Goal: Task Accomplishment & Management: Manage account settings

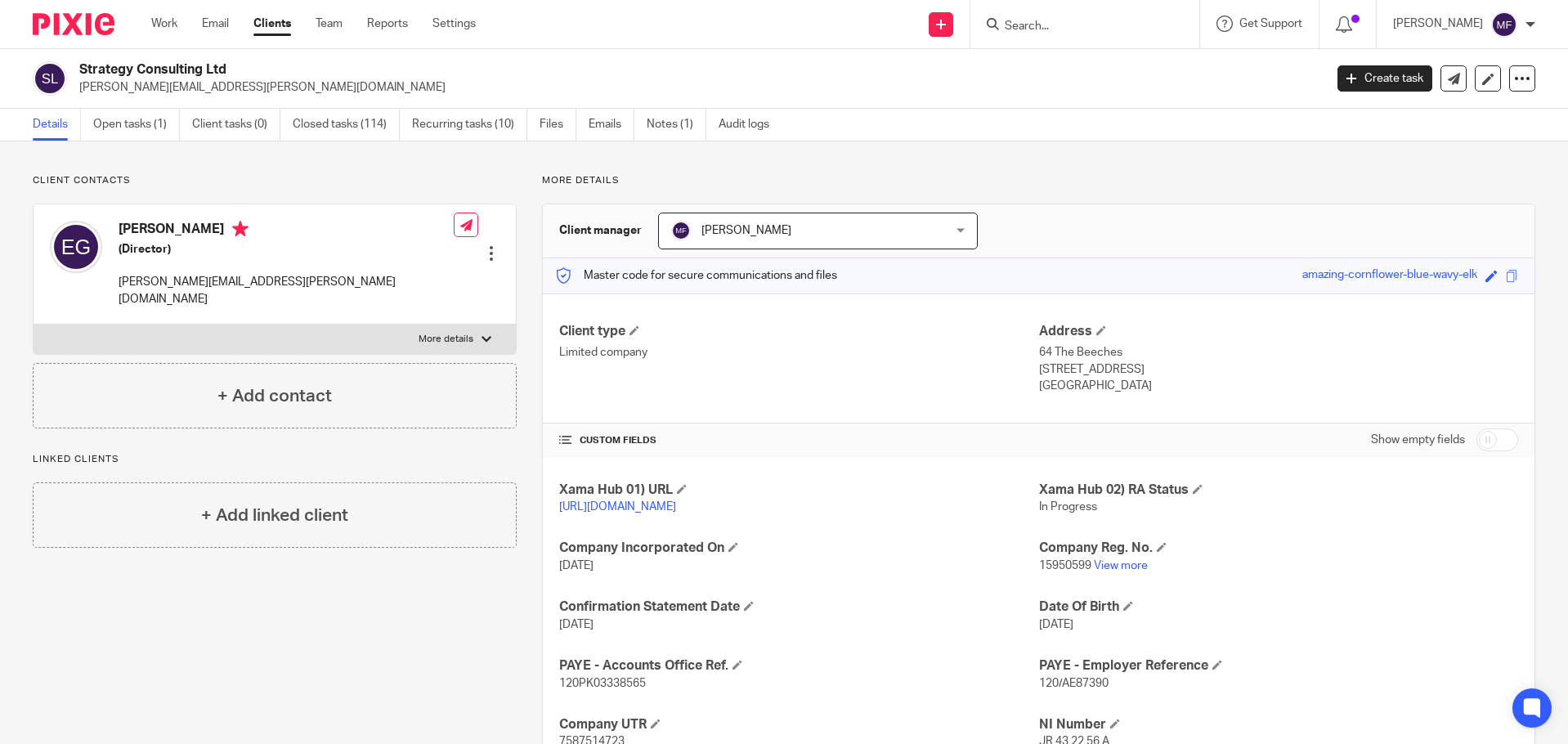
click at [1077, 28] on input "Search" at bounding box center [1076, 26] width 147 height 15
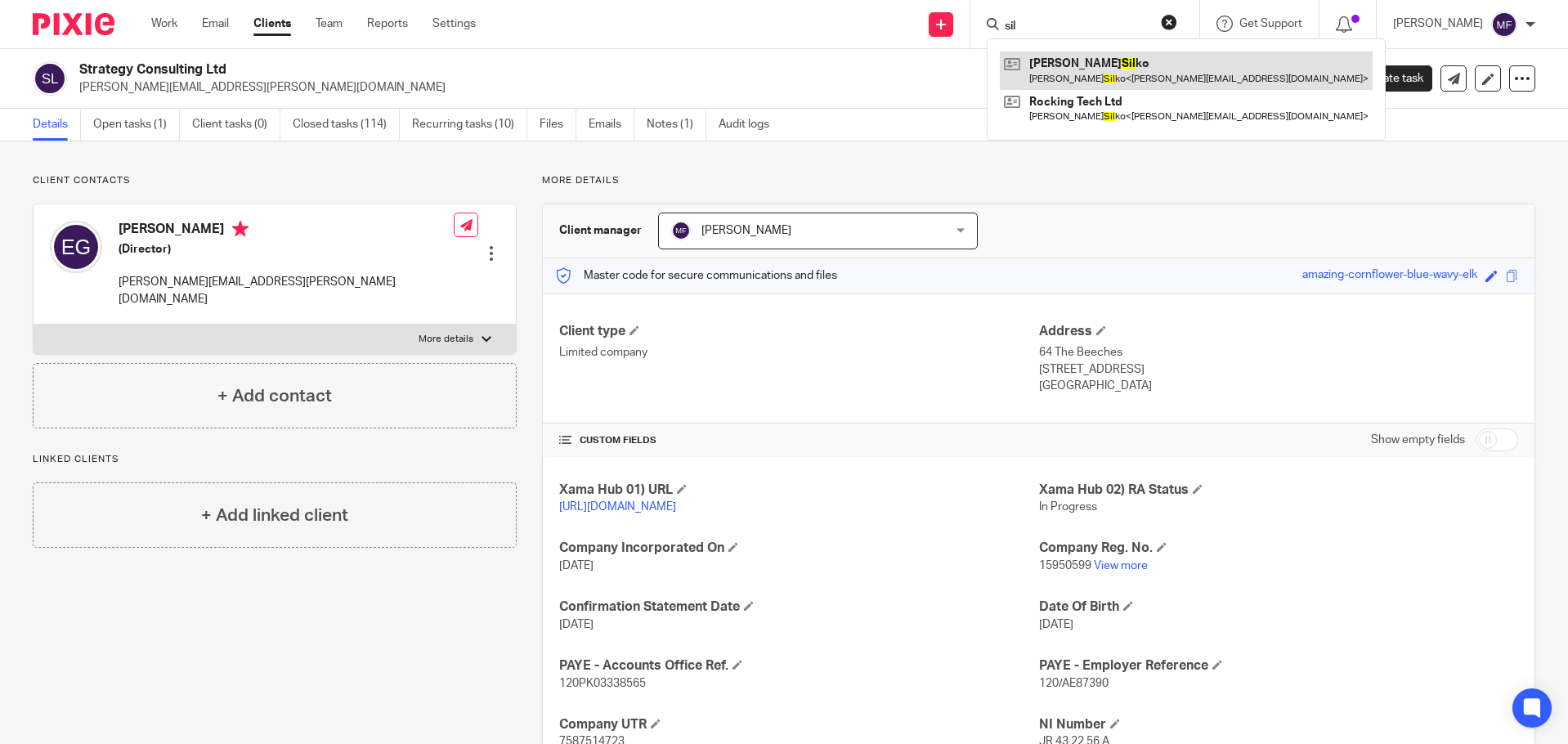
type input "sil"
click at [1132, 65] on link at bounding box center [1186, 70] width 373 height 38
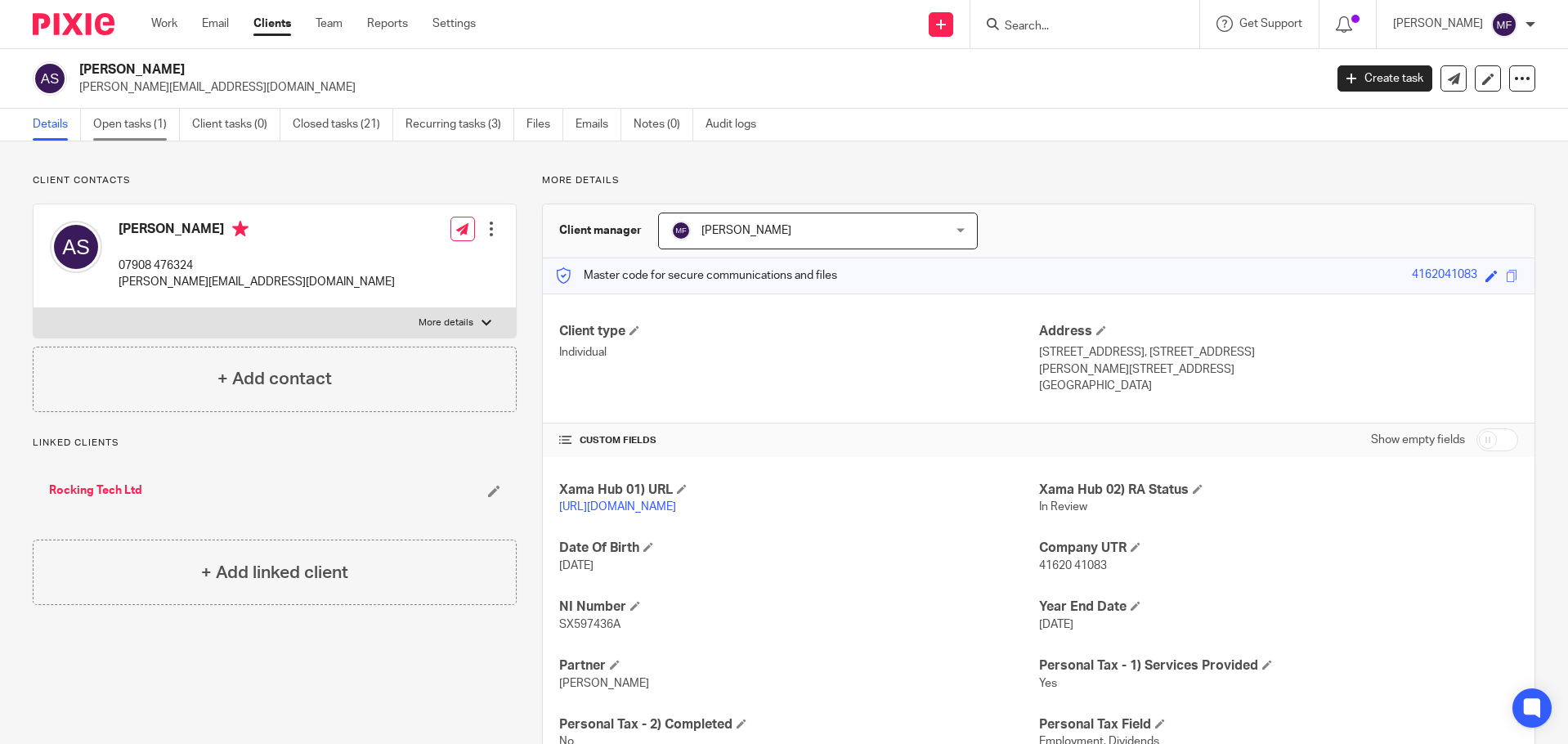
click at [141, 124] on link "Open tasks (1)" at bounding box center [137, 124] width 86 height 32
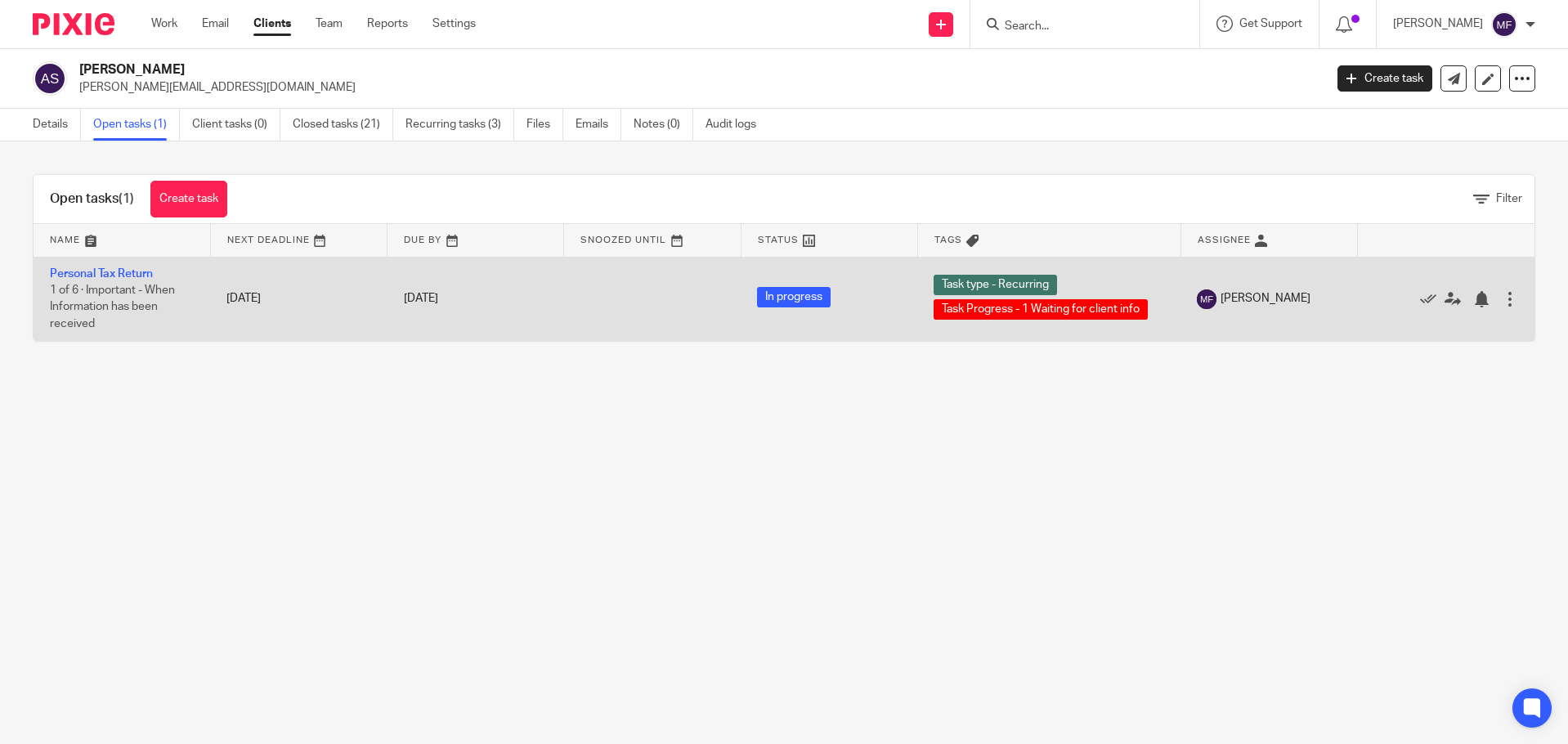
click at [1394, 295] on div at bounding box center [1438, 298] width 128 height 17
click at [1420, 294] on icon at bounding box center [1428, 298] width 17 height 17
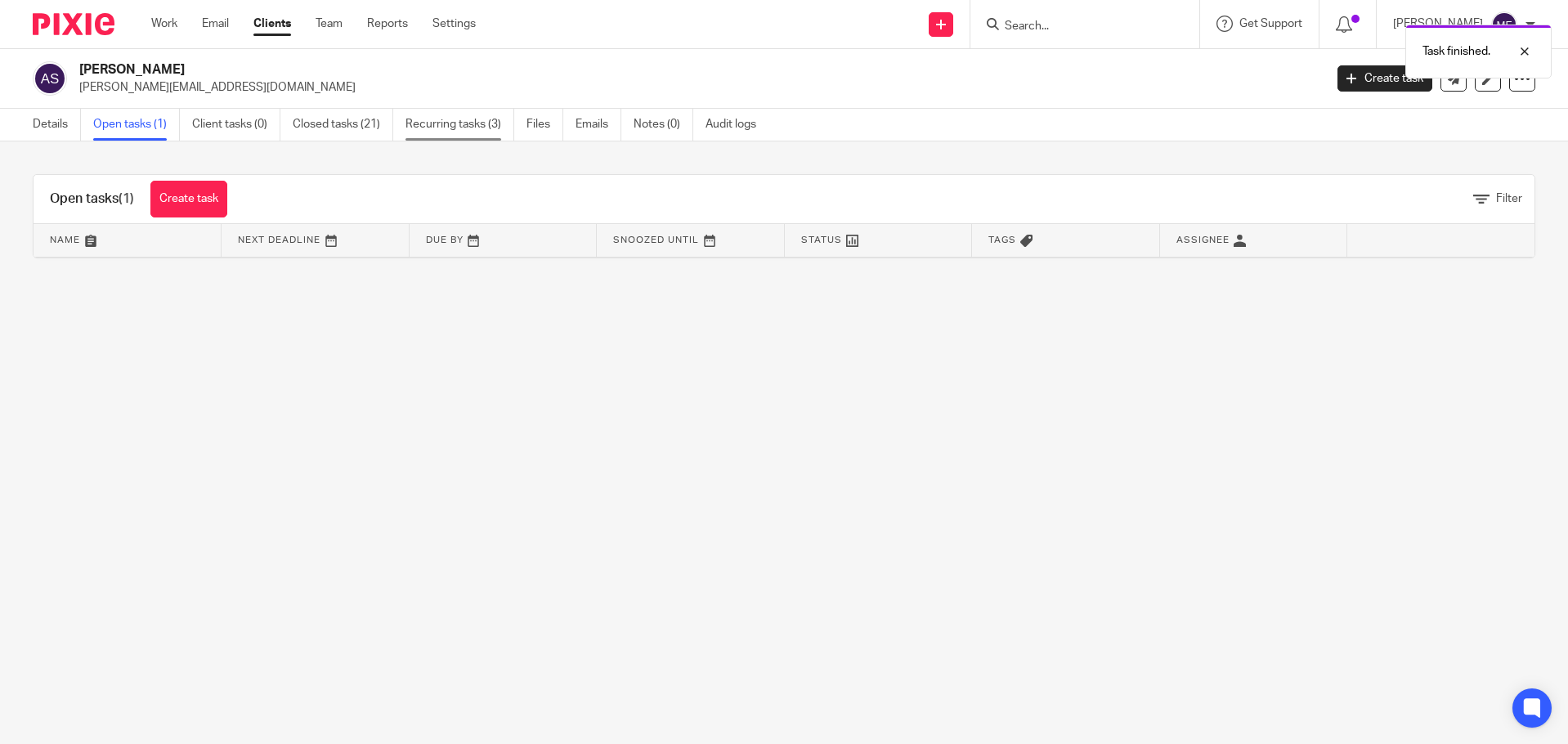
click at [467, 129] on link "Recurring tasks (3)" at bounding box center [459, 124] width 108 height 32
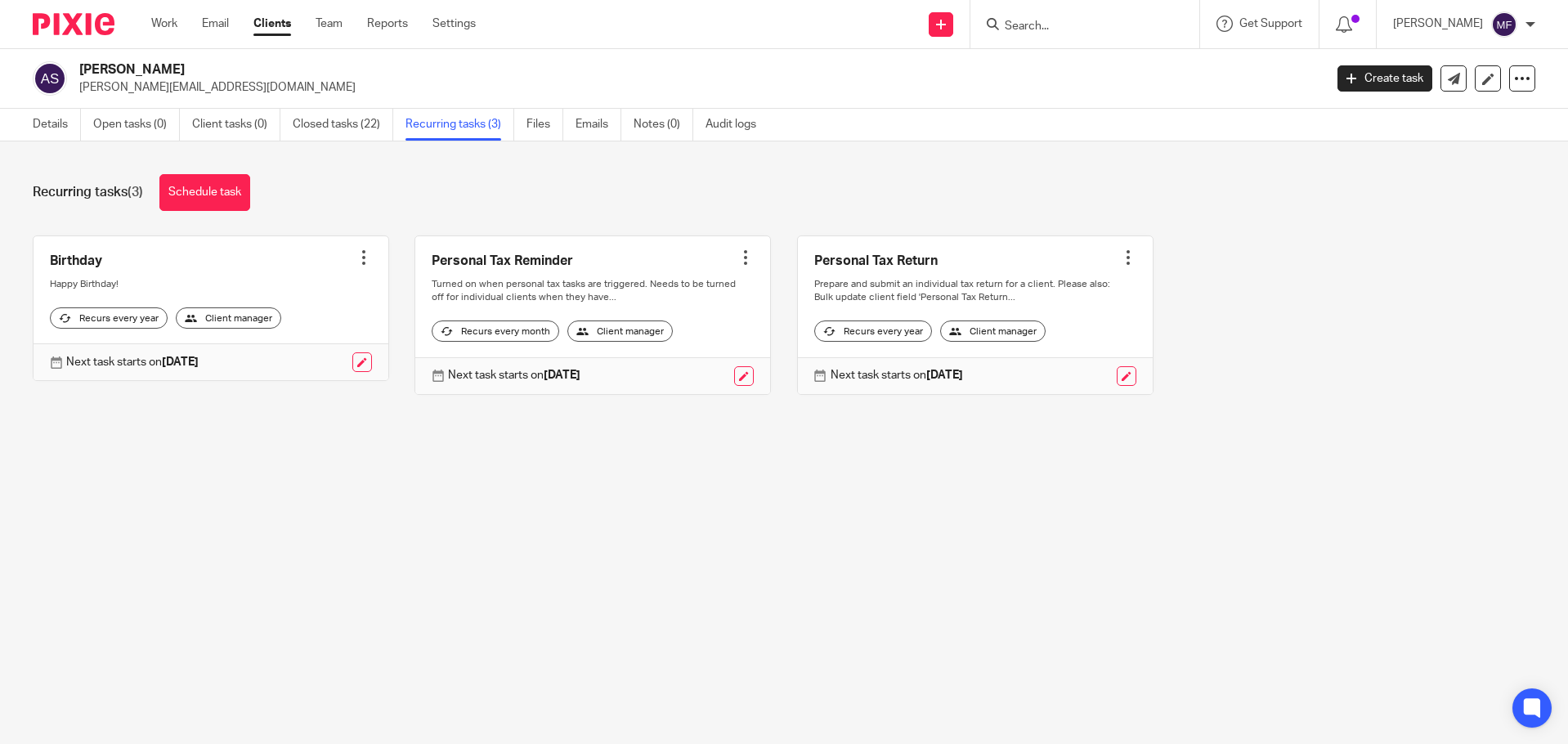
click at [737, 256] on div at bounding box center [745, 257] width 17 height 17
click at [663, 359] on span "Cancel schedule" at bounding box center [673, 361] width 85 height 11
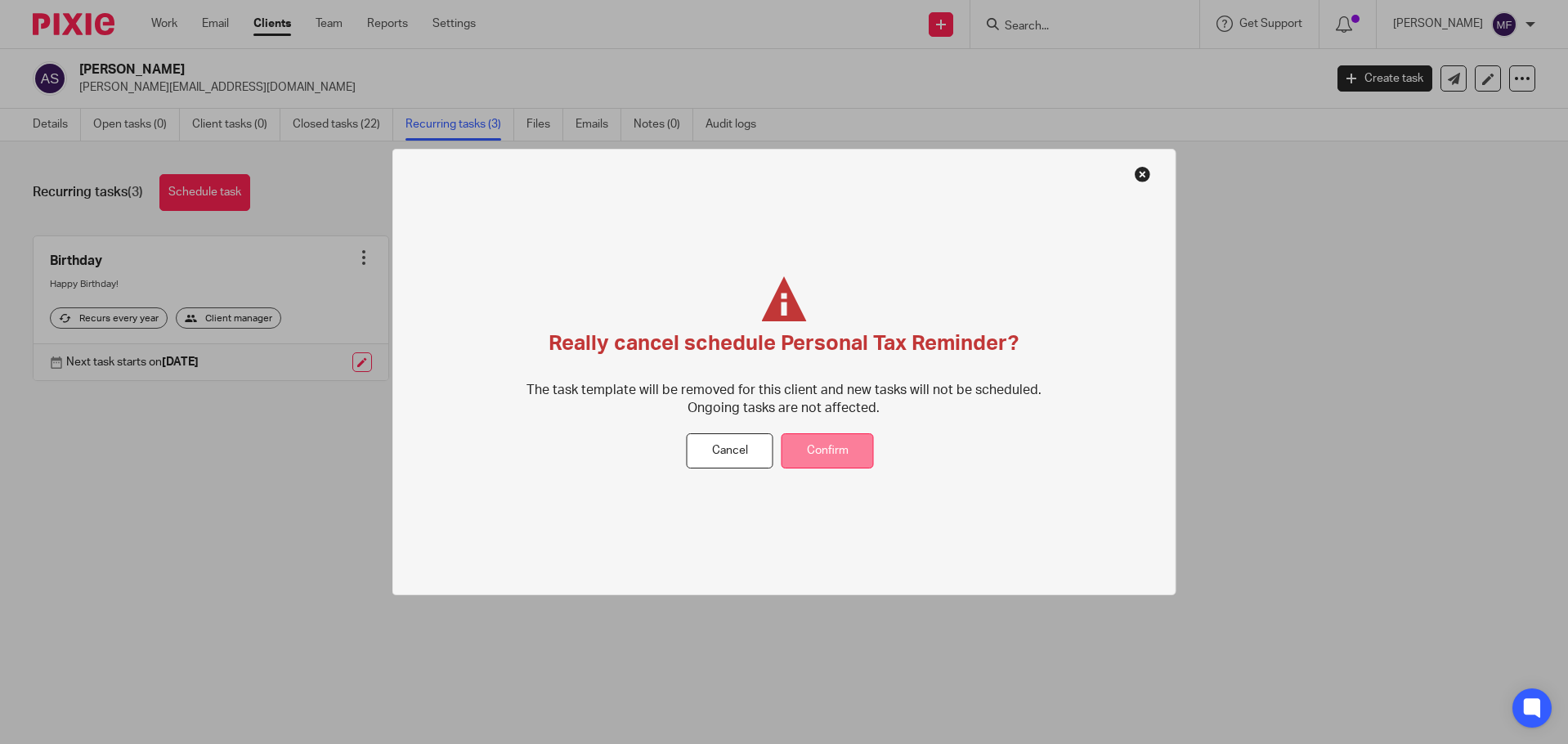
click at [825, 453] on button "Confirm" at bounding box center [827, 451] width 92 height 35
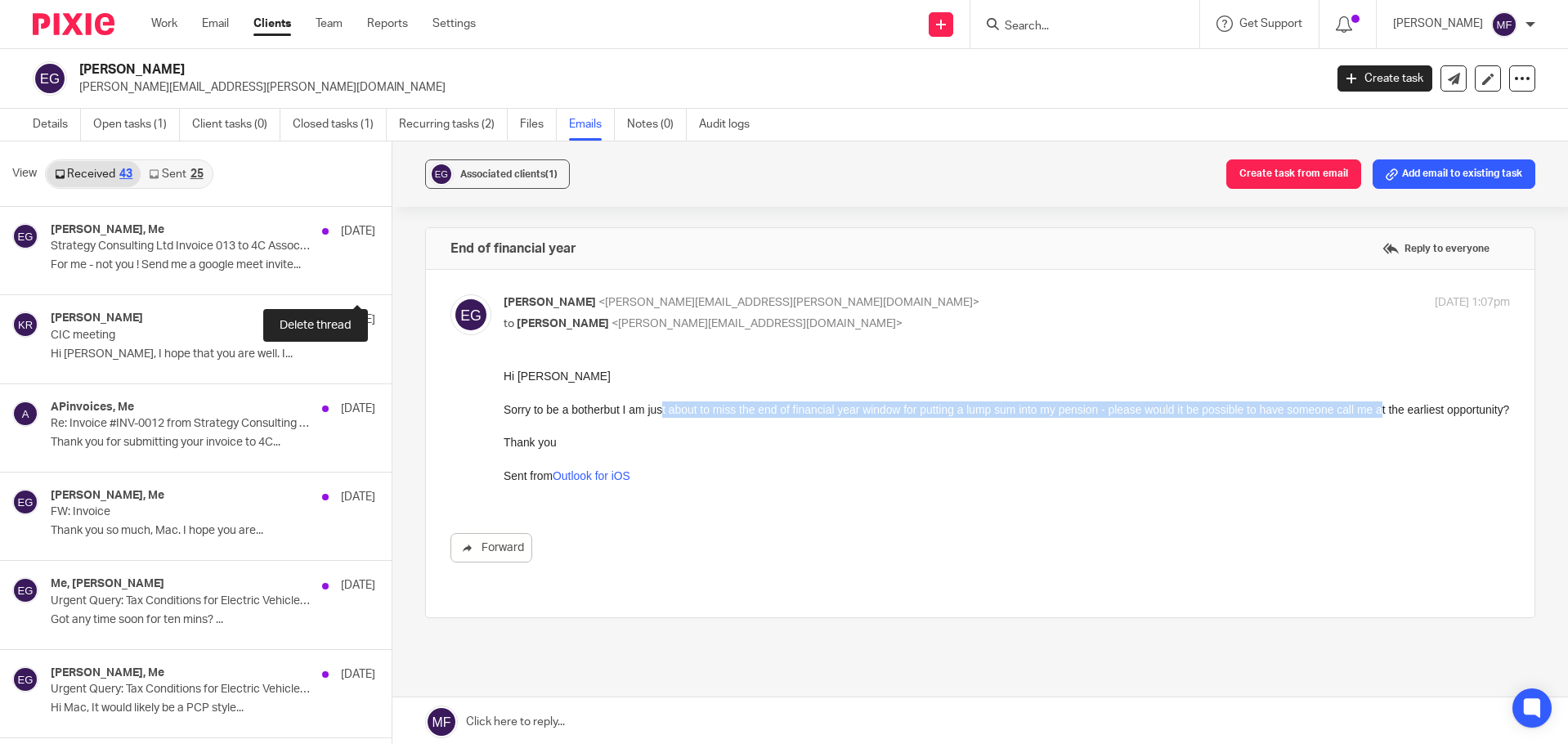
scroll to position [3254, 0]
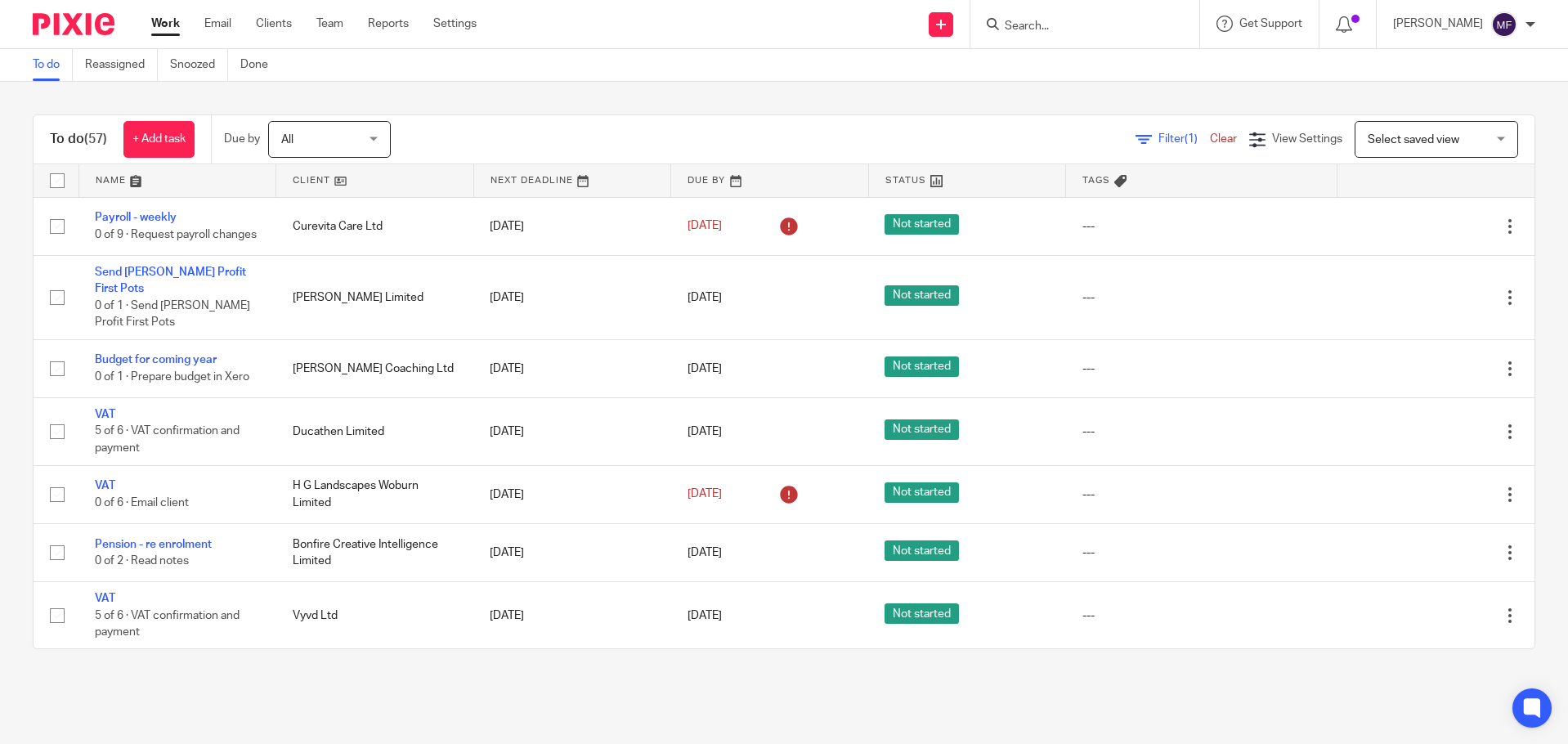
click at [1030, 30] on input "Search" at bounding box center [1076, 26] width 147 height 15
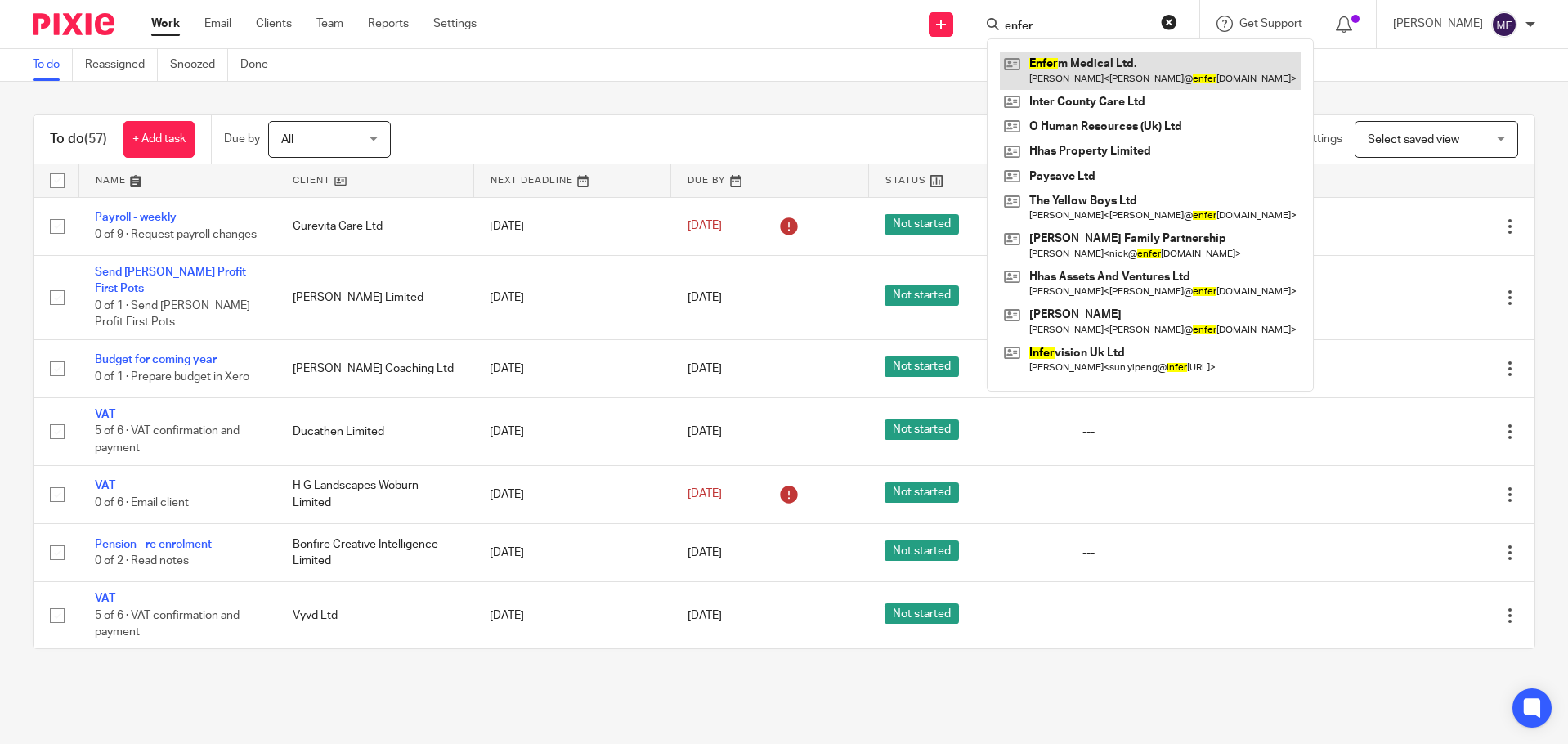
type input "enfer"
click at [1086, 58] on link at bounding box center [1150, 70] width 301 height 38
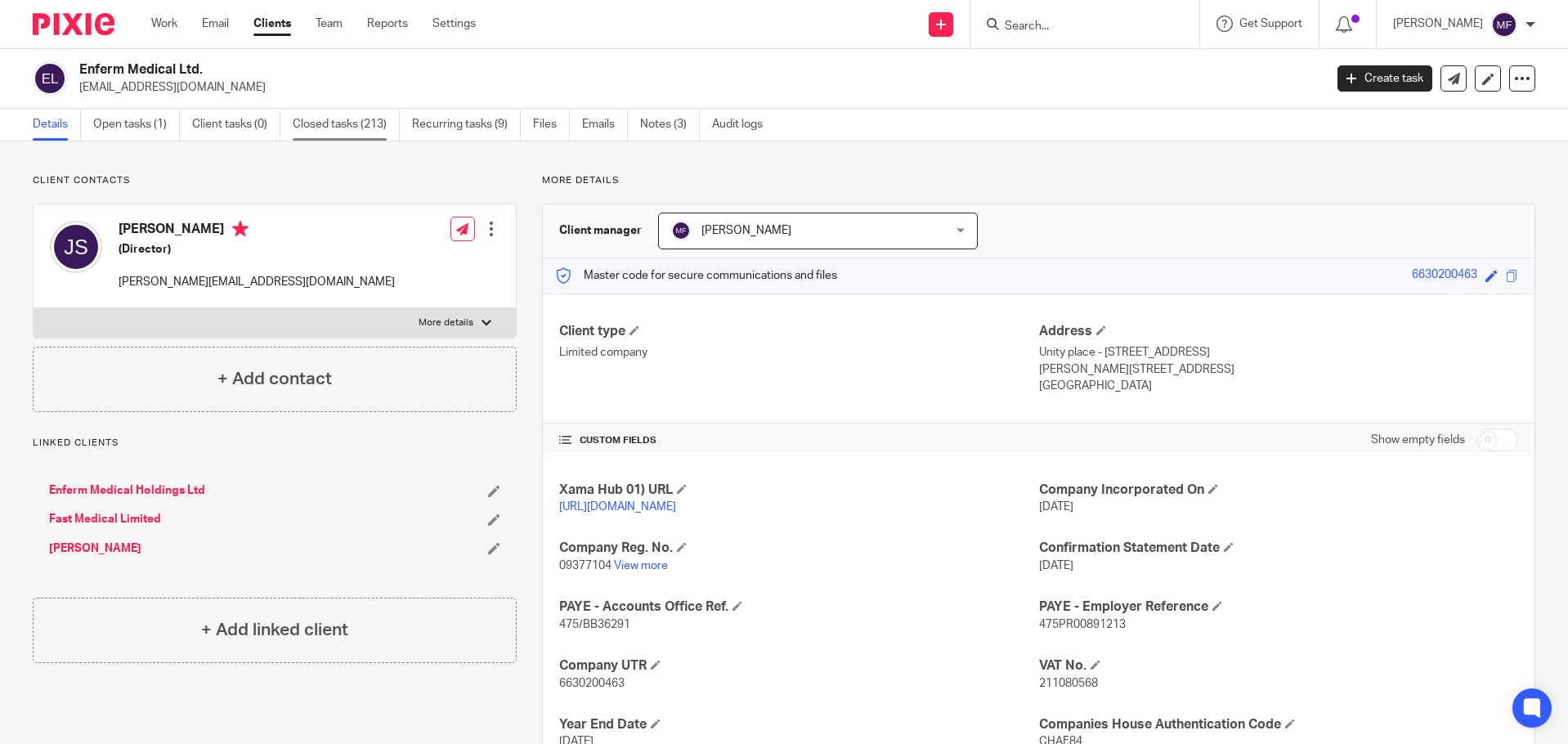
click at [352, 123] on link "Closed tasks (213)" at bounding box center [346, 124] width 107 height 32
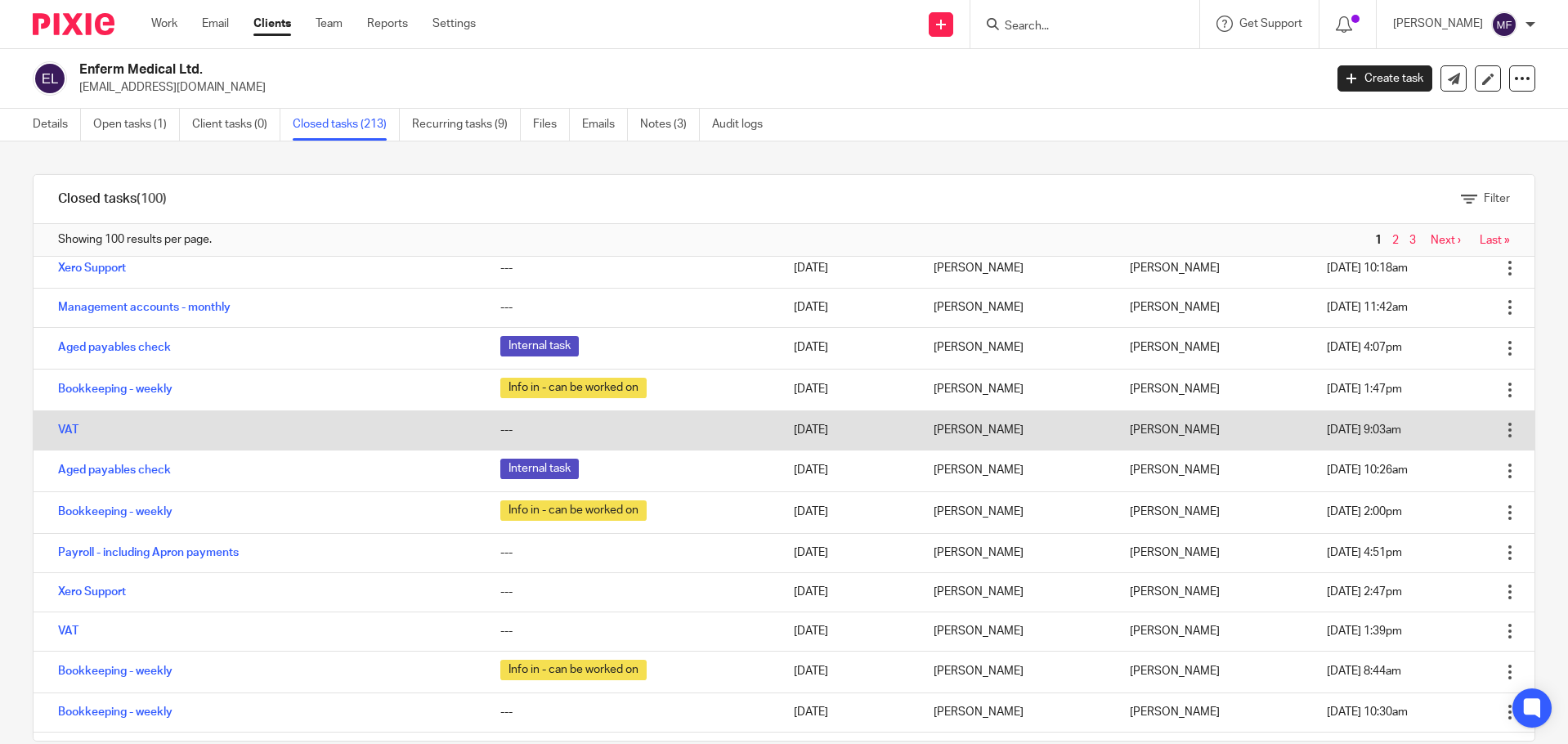
scroll to position [245, 0]
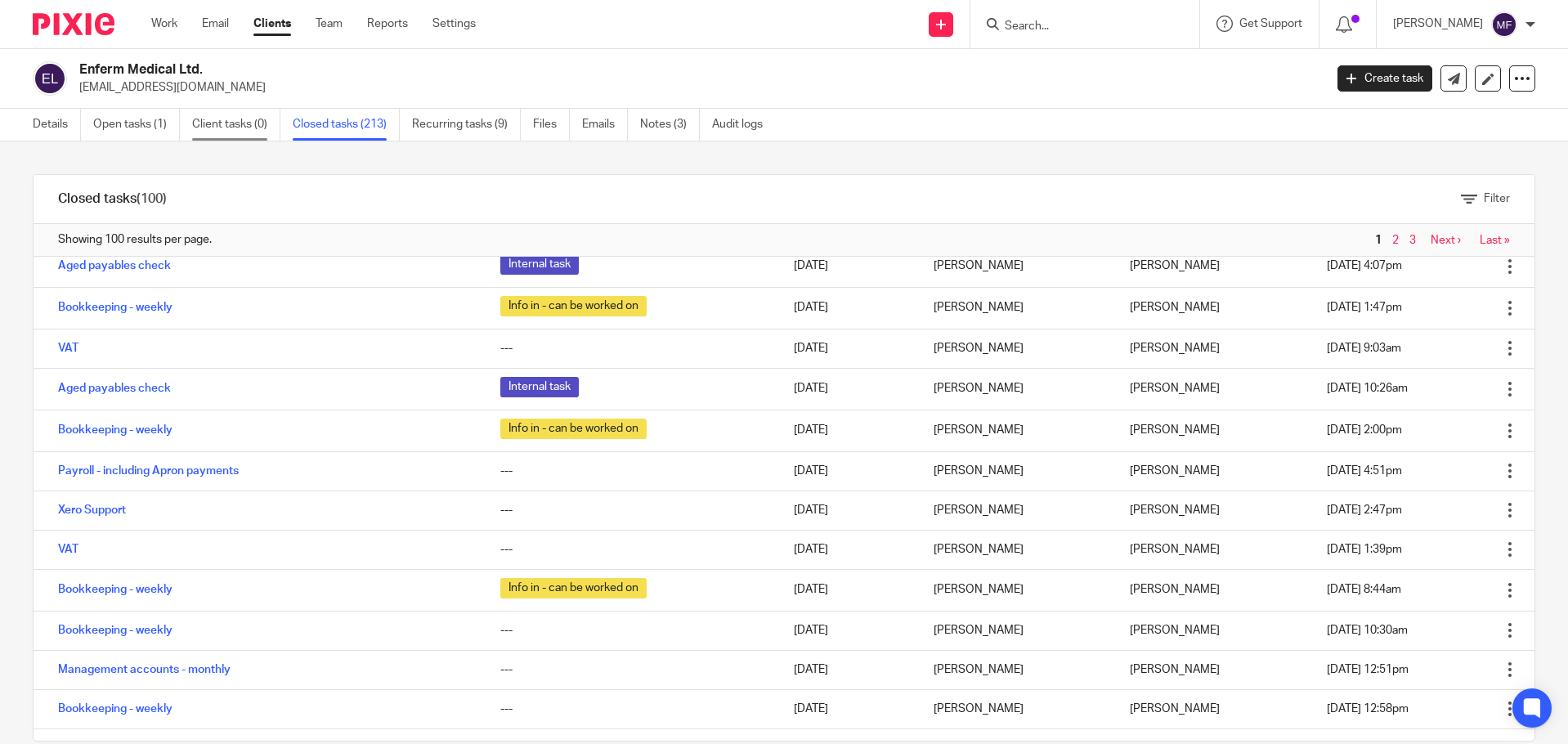
click at [237, 118] on link "Client tasks (0)" at bounding box center [236, 124] width 88 height 32
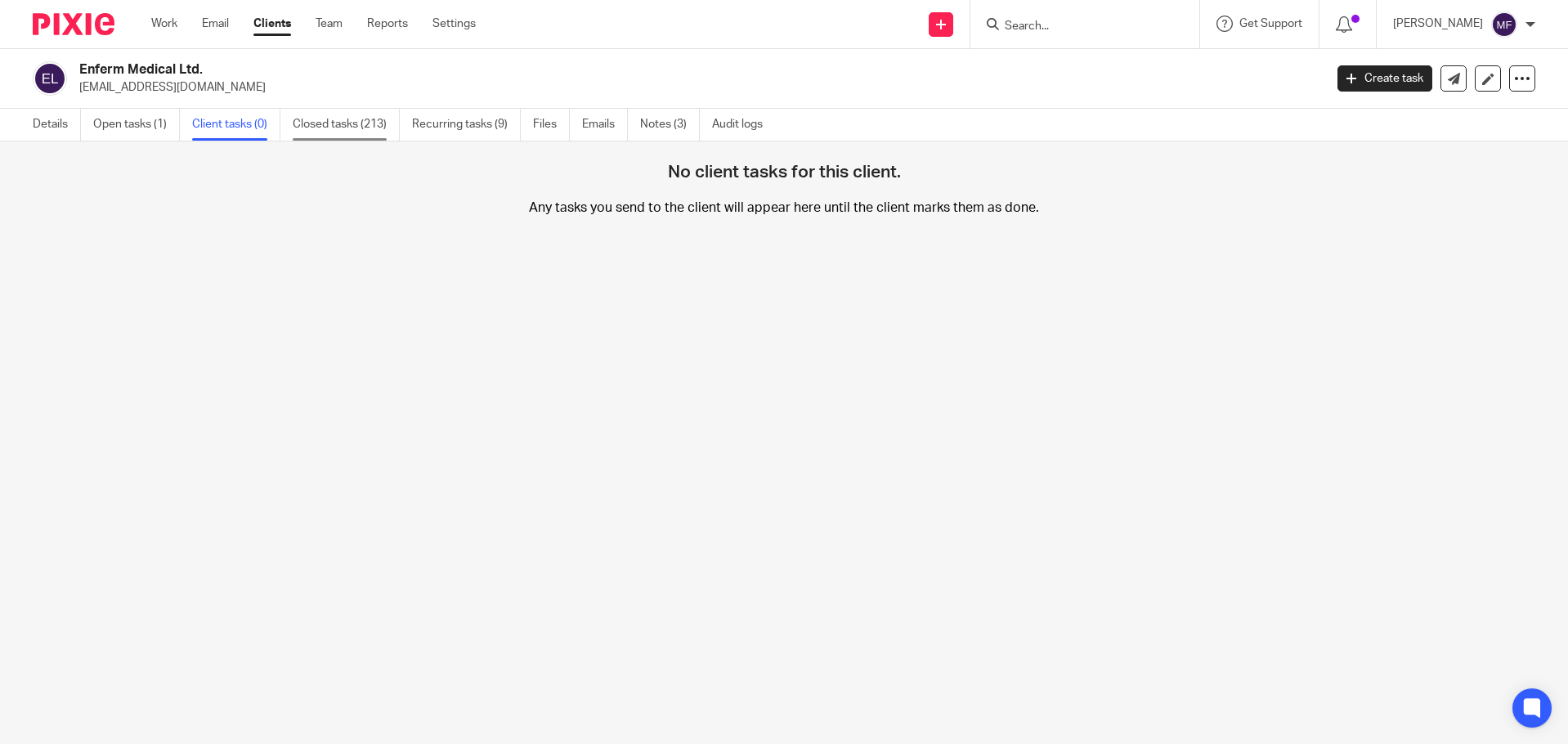
click at [317, 117] on link "Closed tasks (213)" at bounding box center [346, 124] width 107 height 32
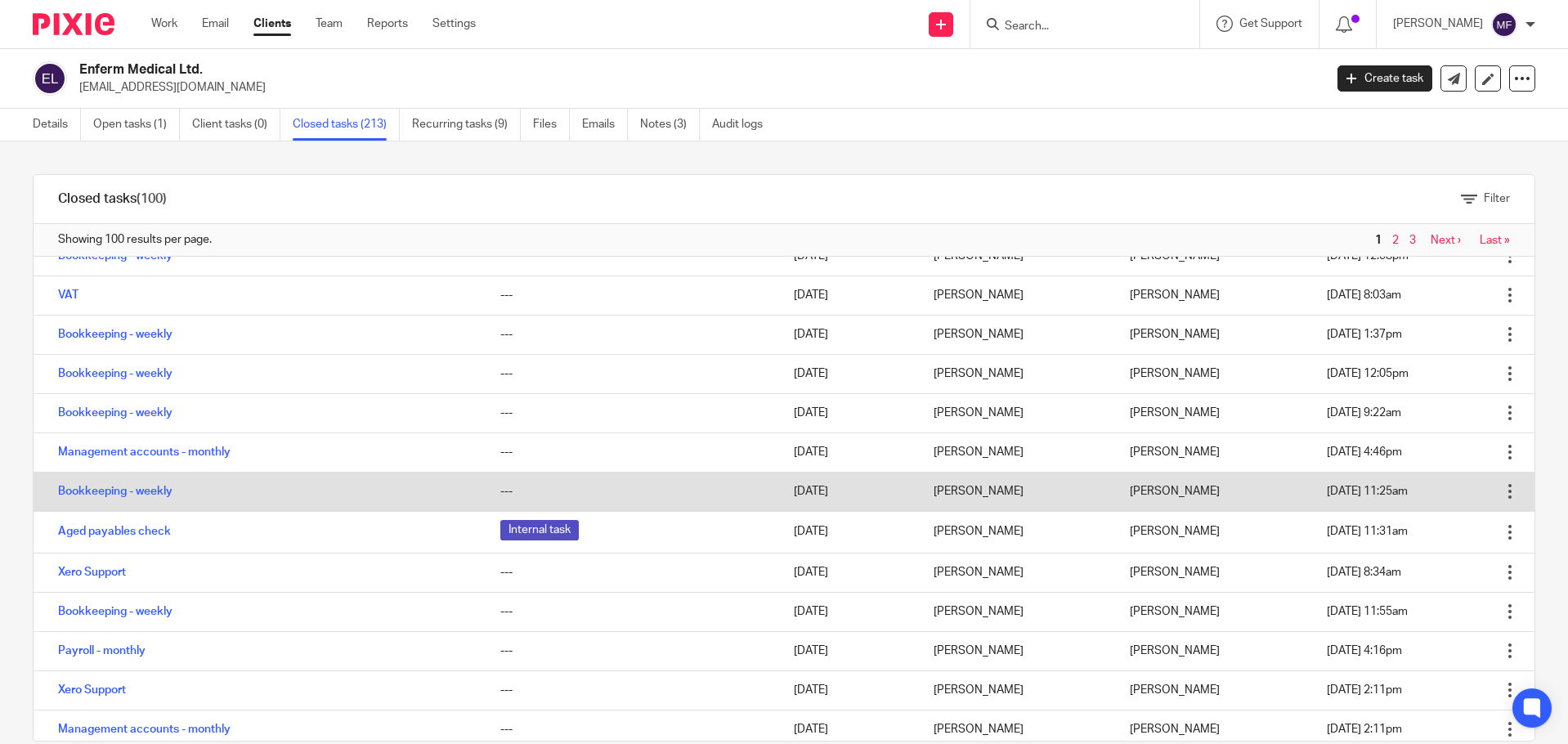
scroll to position [735, 0]
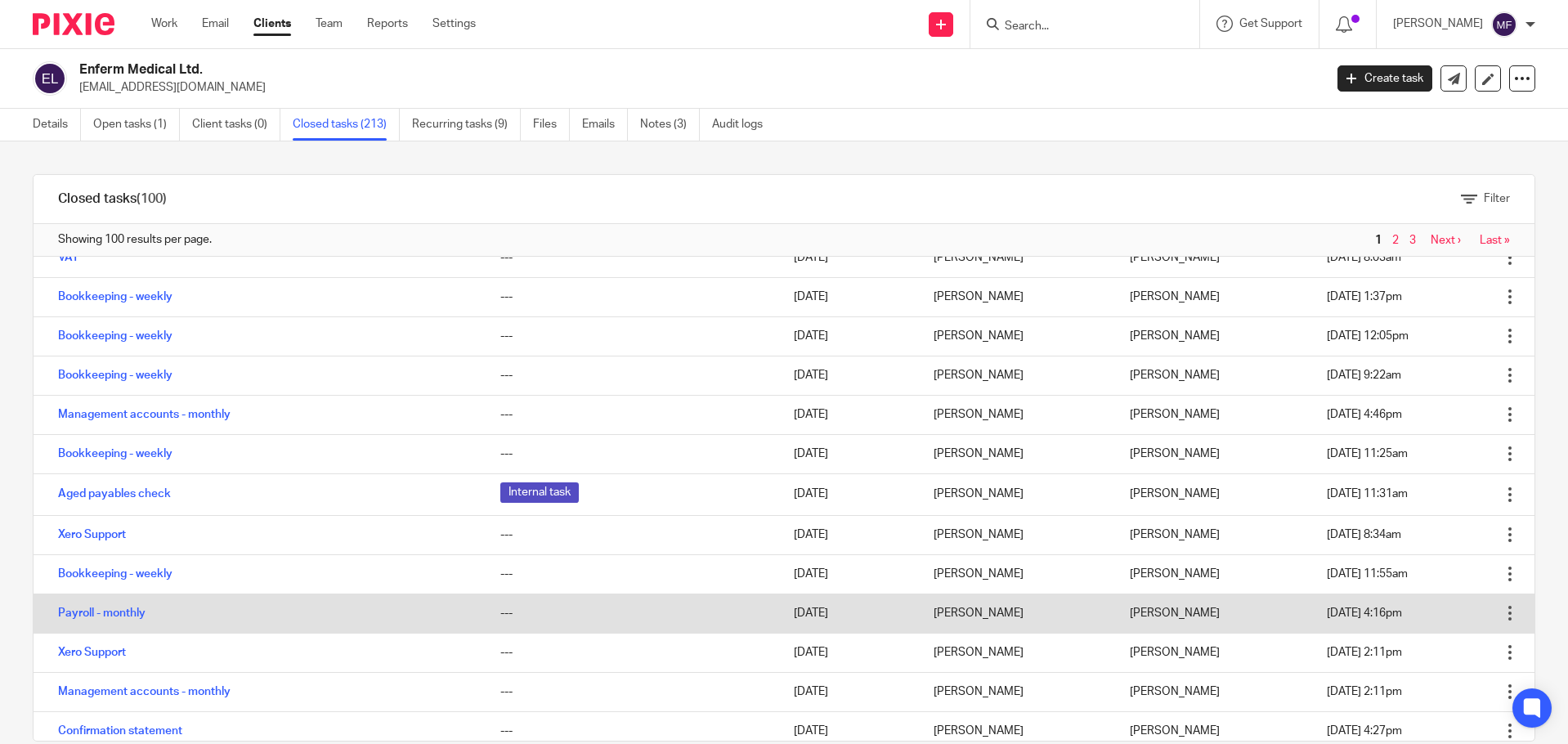
click at [657, 618] on div "---" at bounding box center [631, 613] width 261 height 17
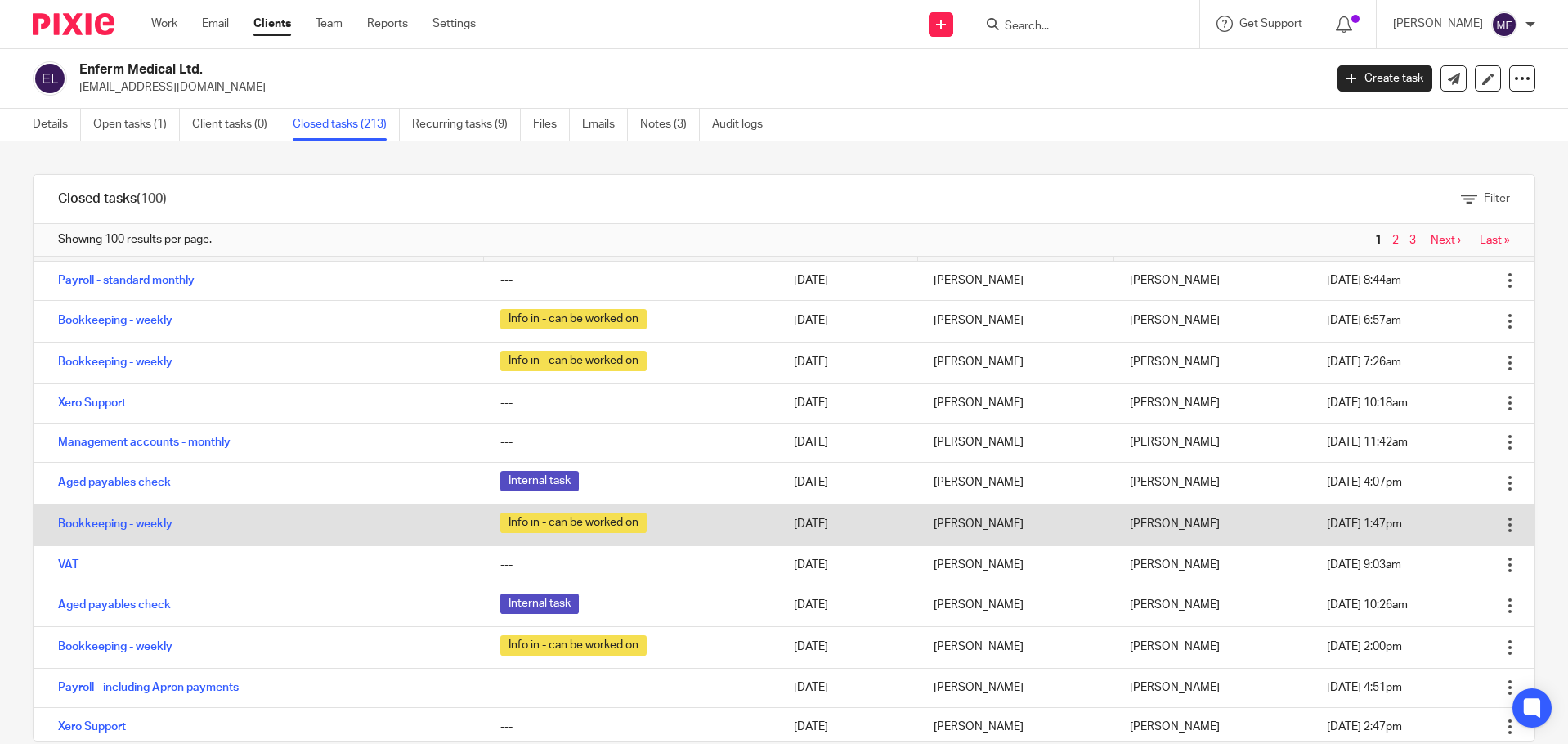
scroll to position [0, 0]
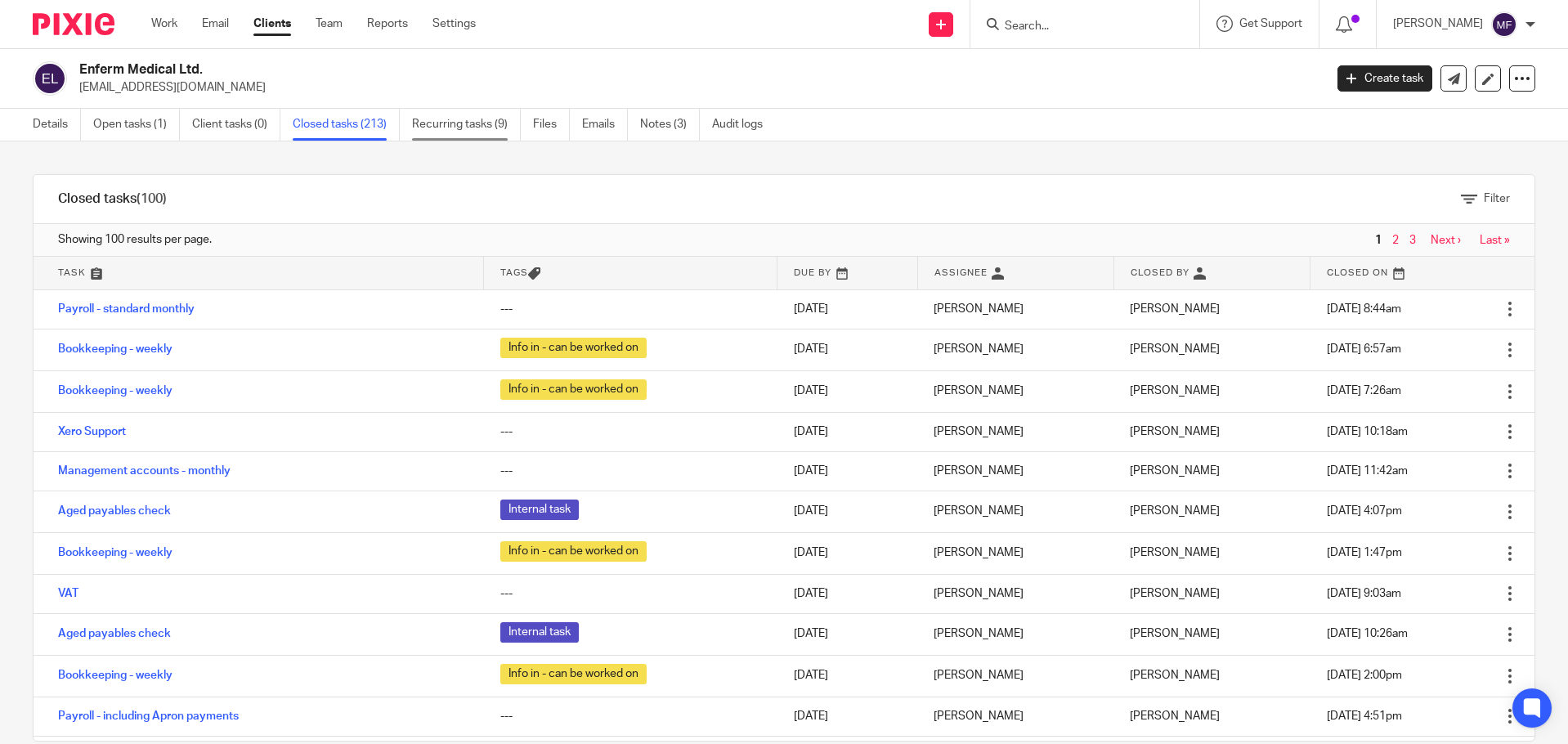
click at [478, 126] on link "Recurring tasks (9)" at bounding box center [466, 124] width 108 height 32
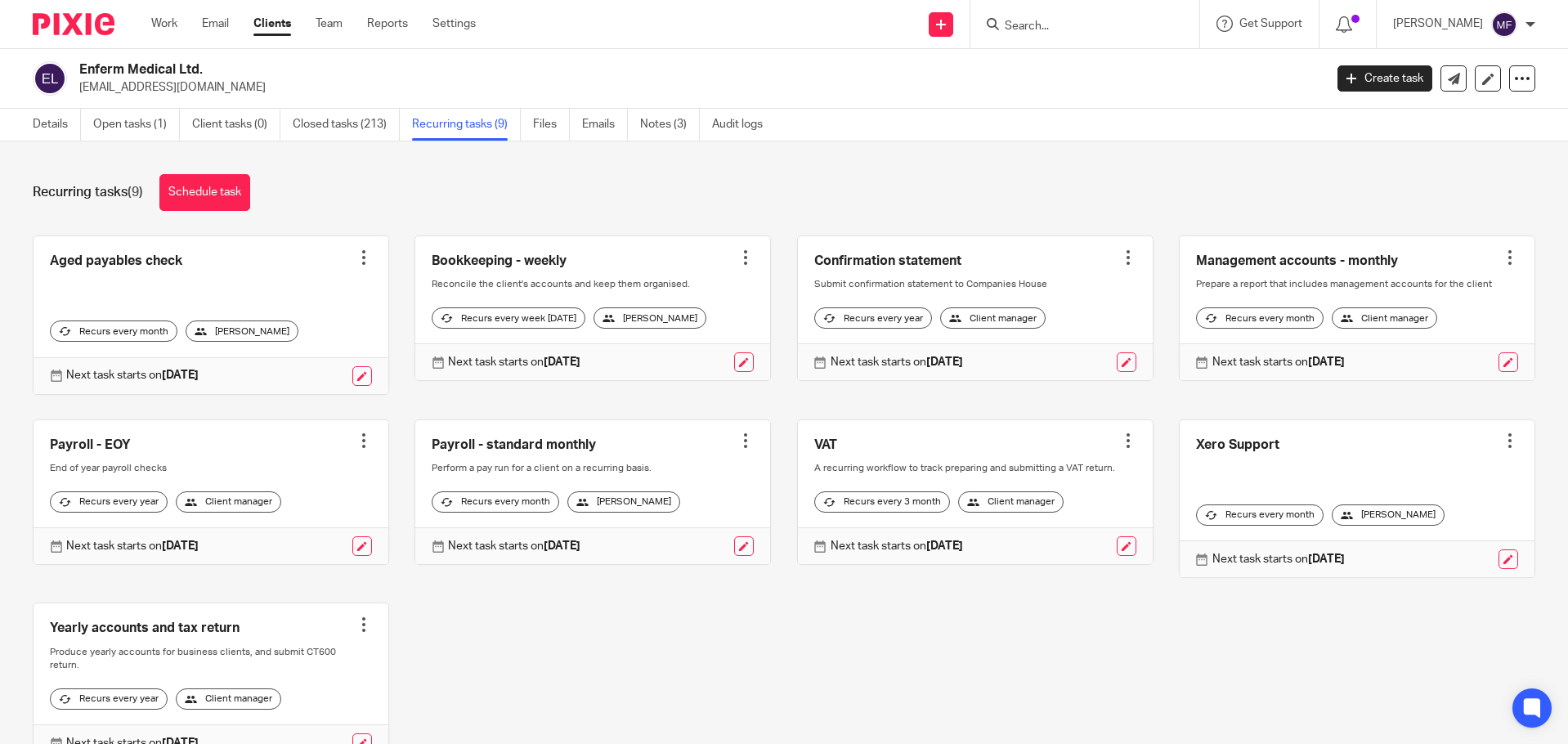
click at [738, 441] on div at bounding box center [745, 440] width 17 height 17
click at [68, 35] on div at bounding box center [67, 24] width 135 height 48
click at [69, 26] on img at bounding box center [73, 24] width 82 height 22
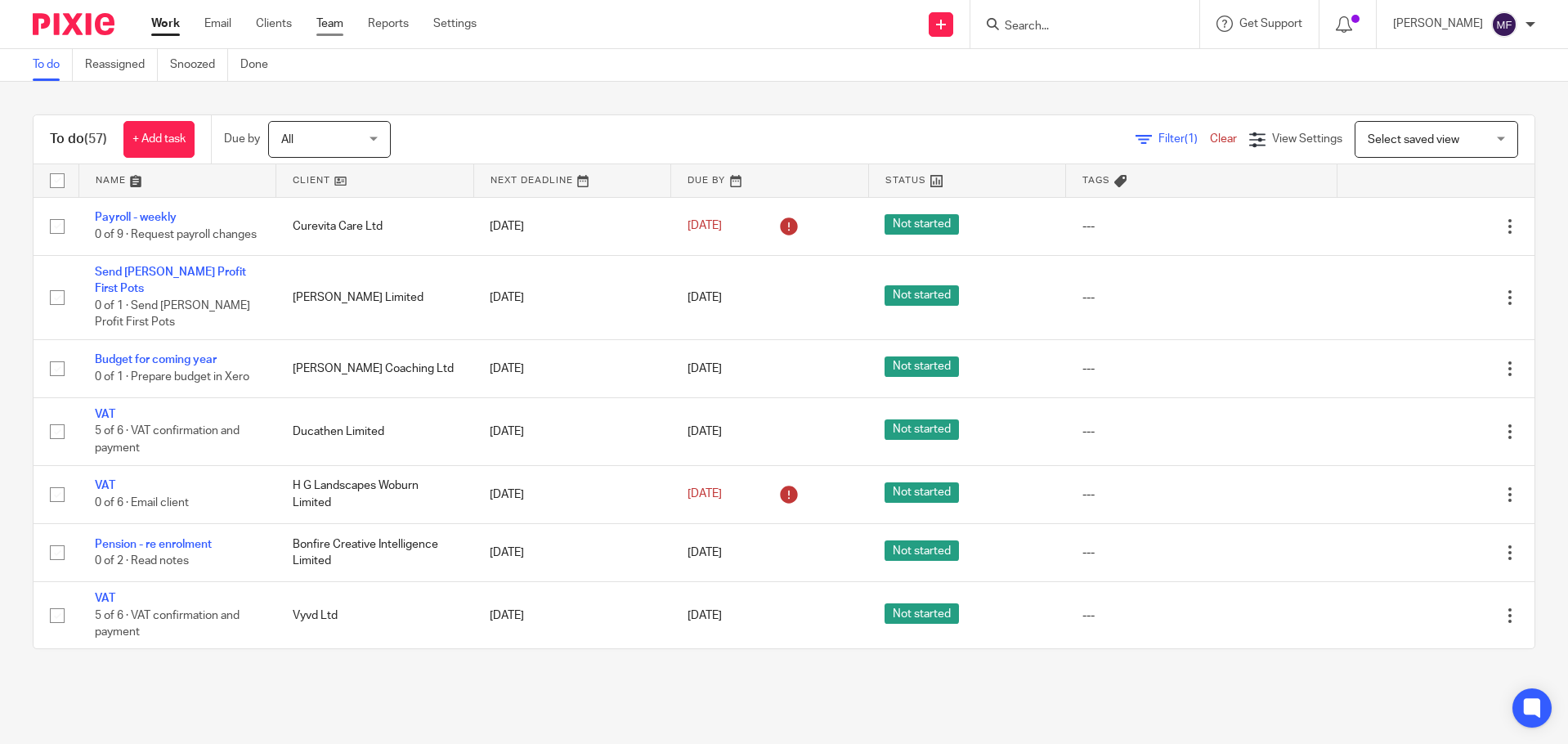
click at [340, 28] on link "Team" at bounding box center [329, 24] width 27 height 17
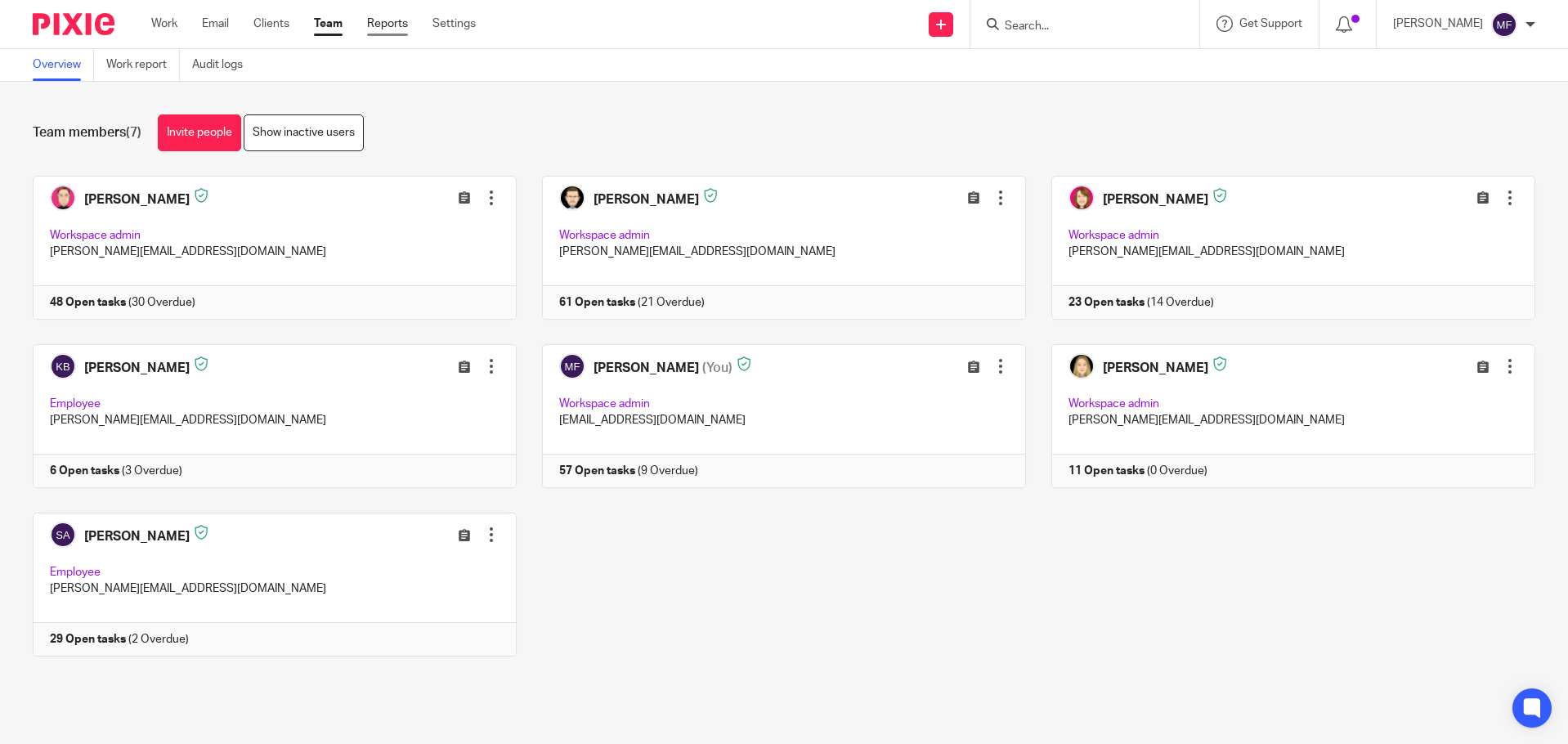
click at [374, 27] on link "Reports" at bounding box center [388, 24] width 41 height 17
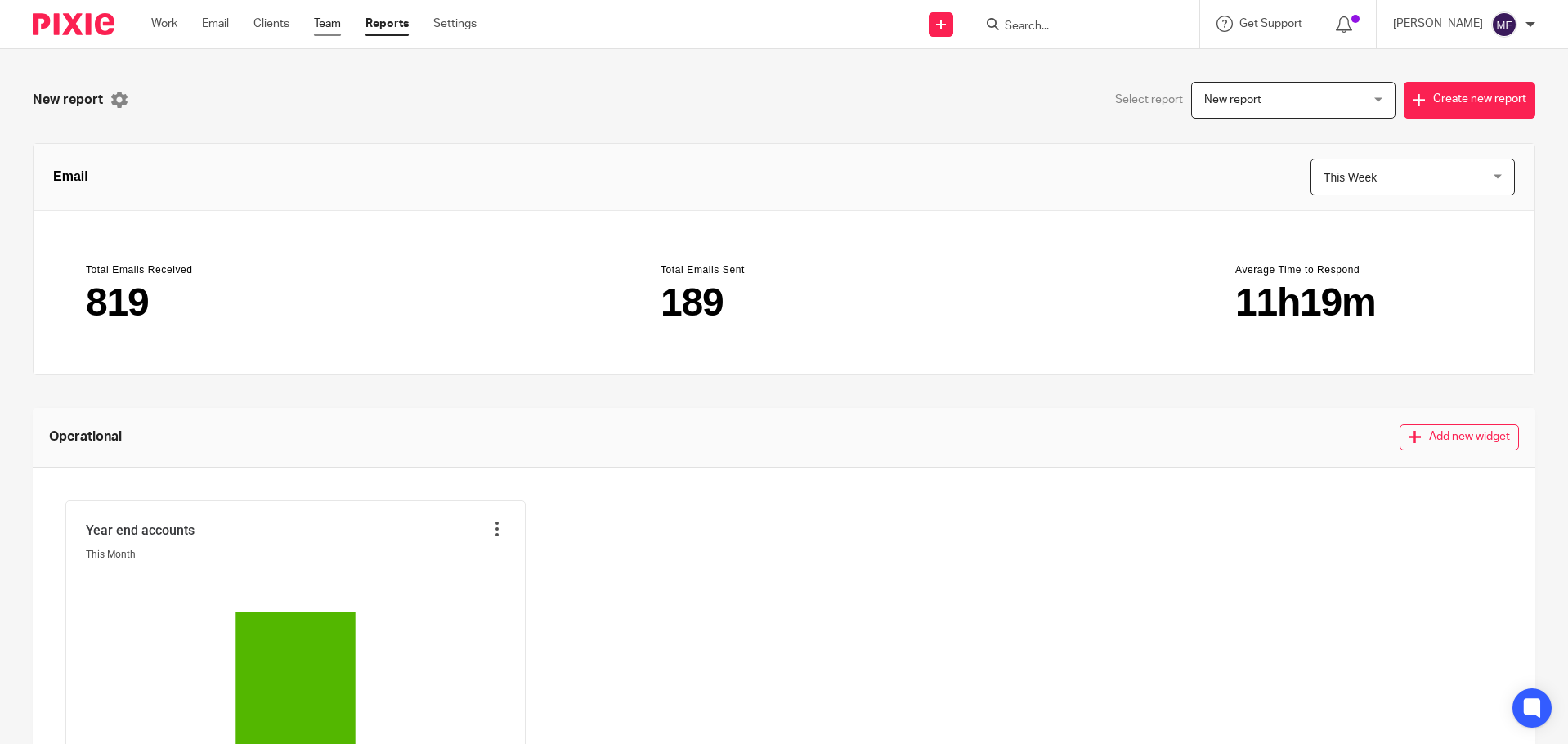
click at [325, 16] on link "Team" at bounding box center [327, 24] width 27 height 17
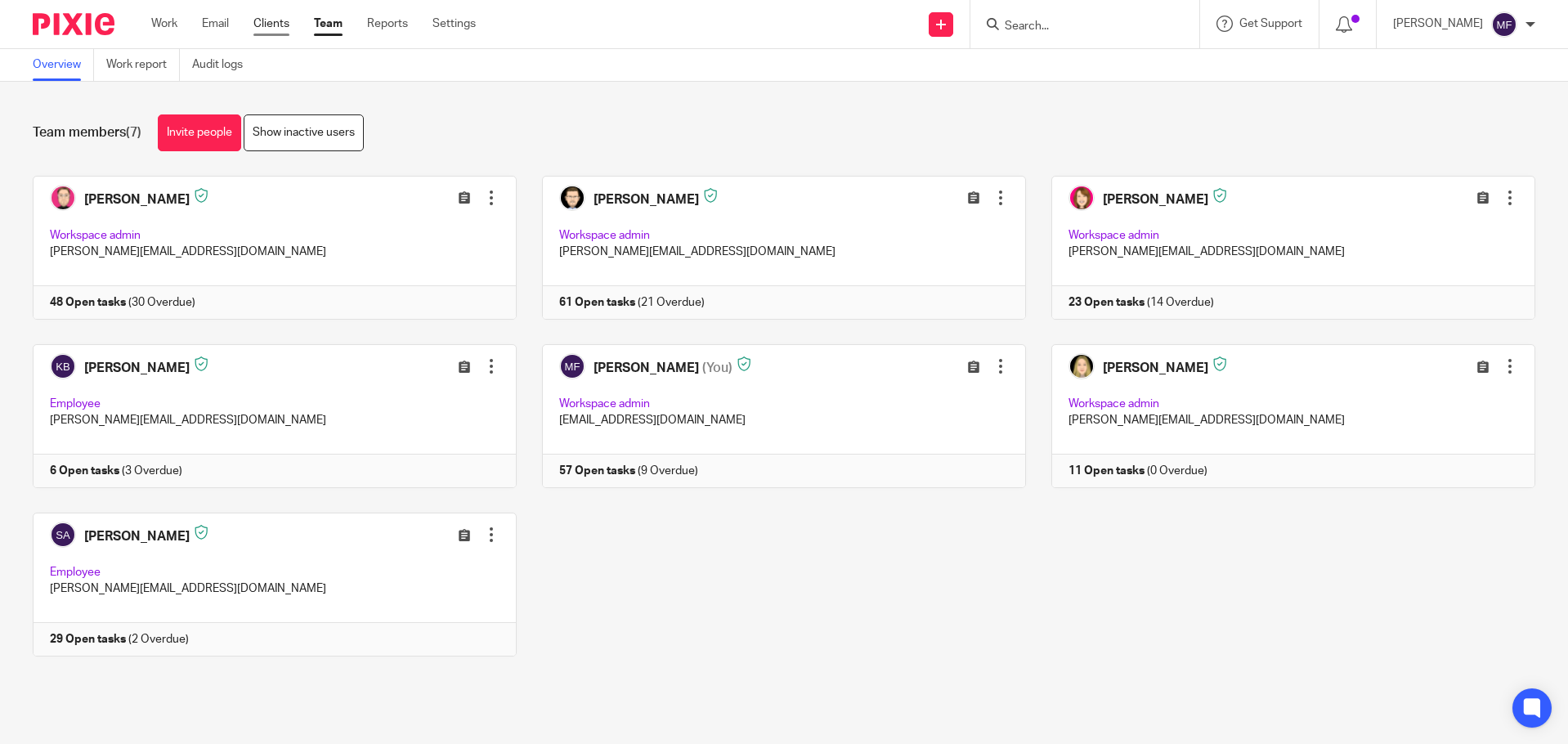
click at [268, 22] on link "Clients" at bounding box center [271, 24] width 36 height 17
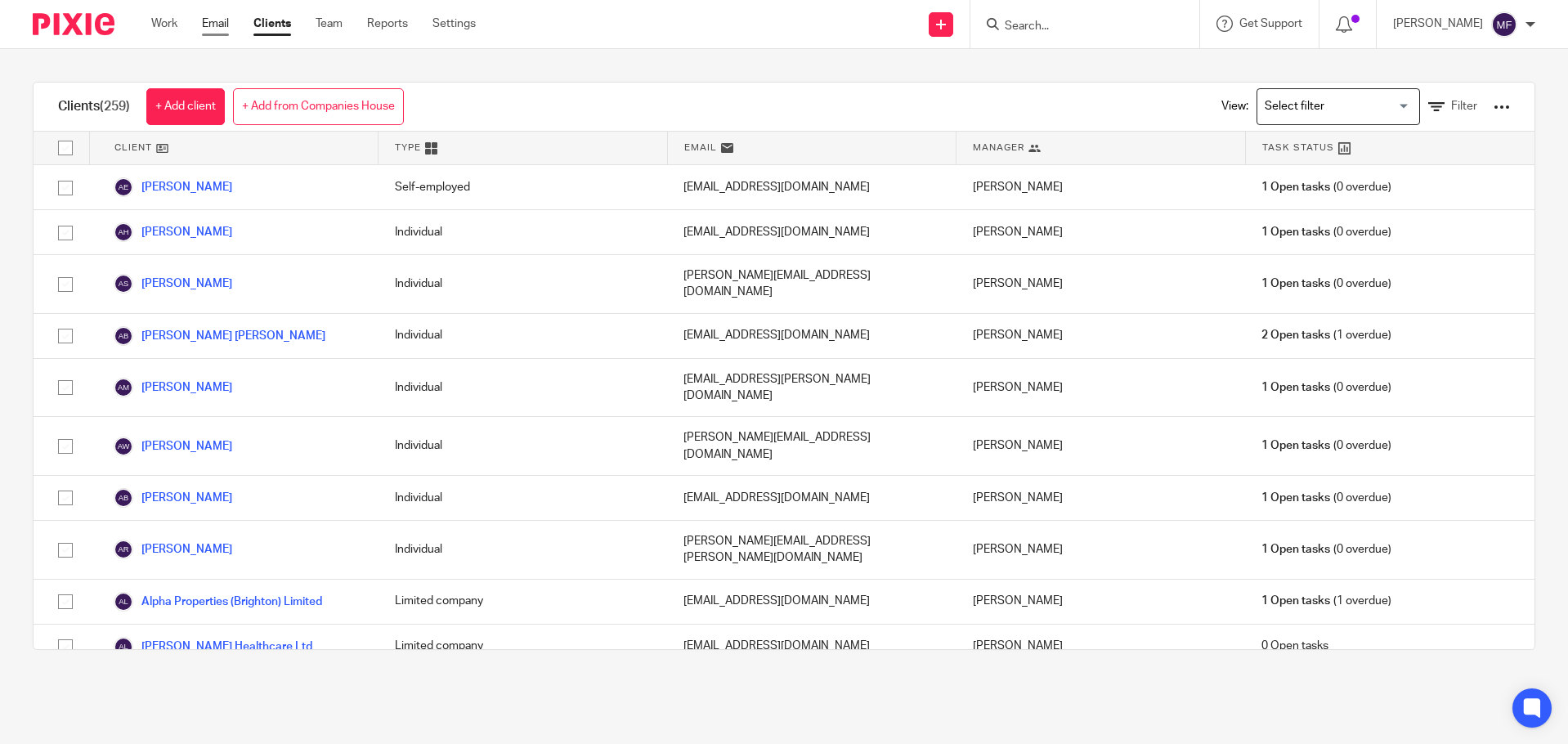
click at [222, 20] on link "Email" at bounding box center [215, 24] width 27 height 17
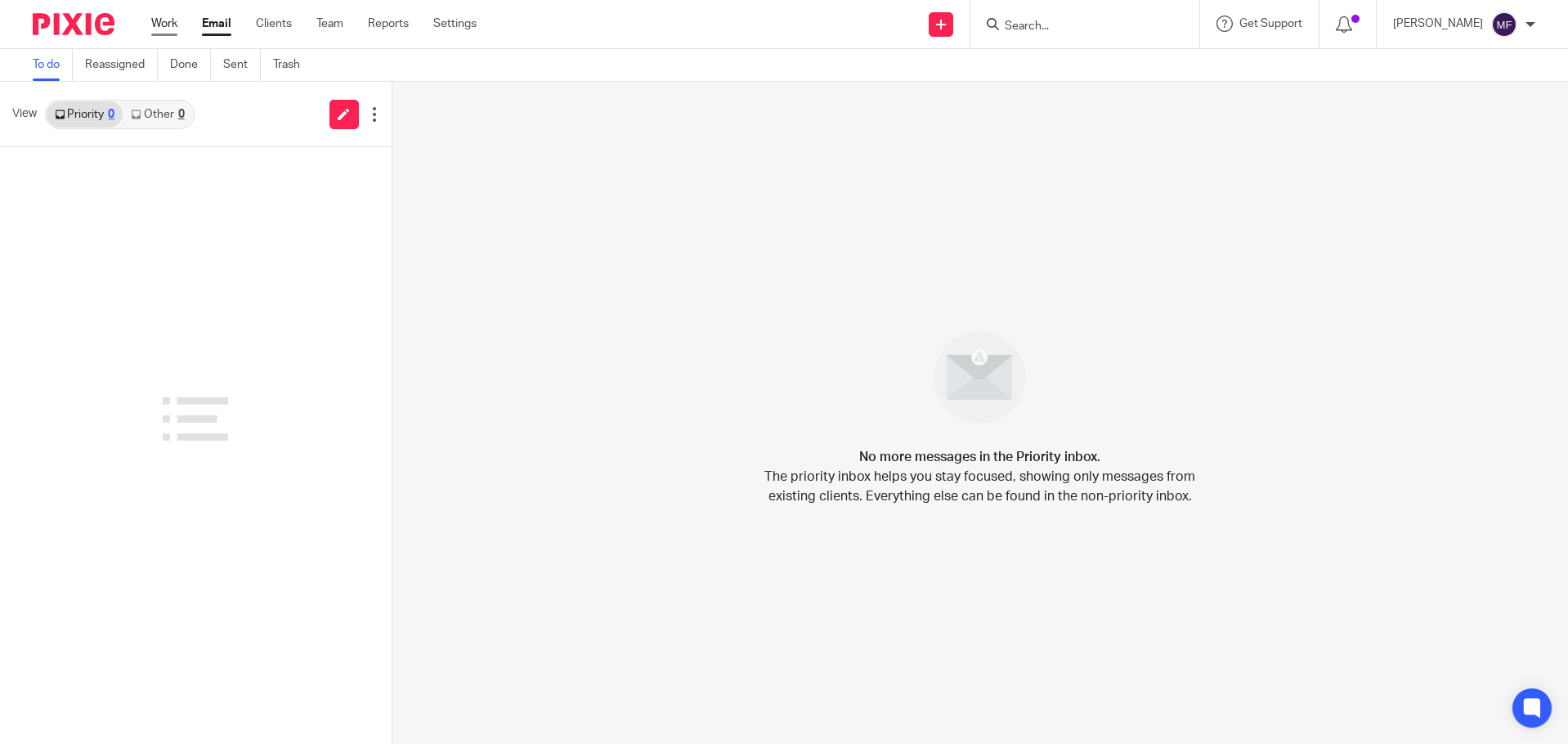
click at [159, 16] on link "Work" at bounding box center [165, 24] width 26 height 17
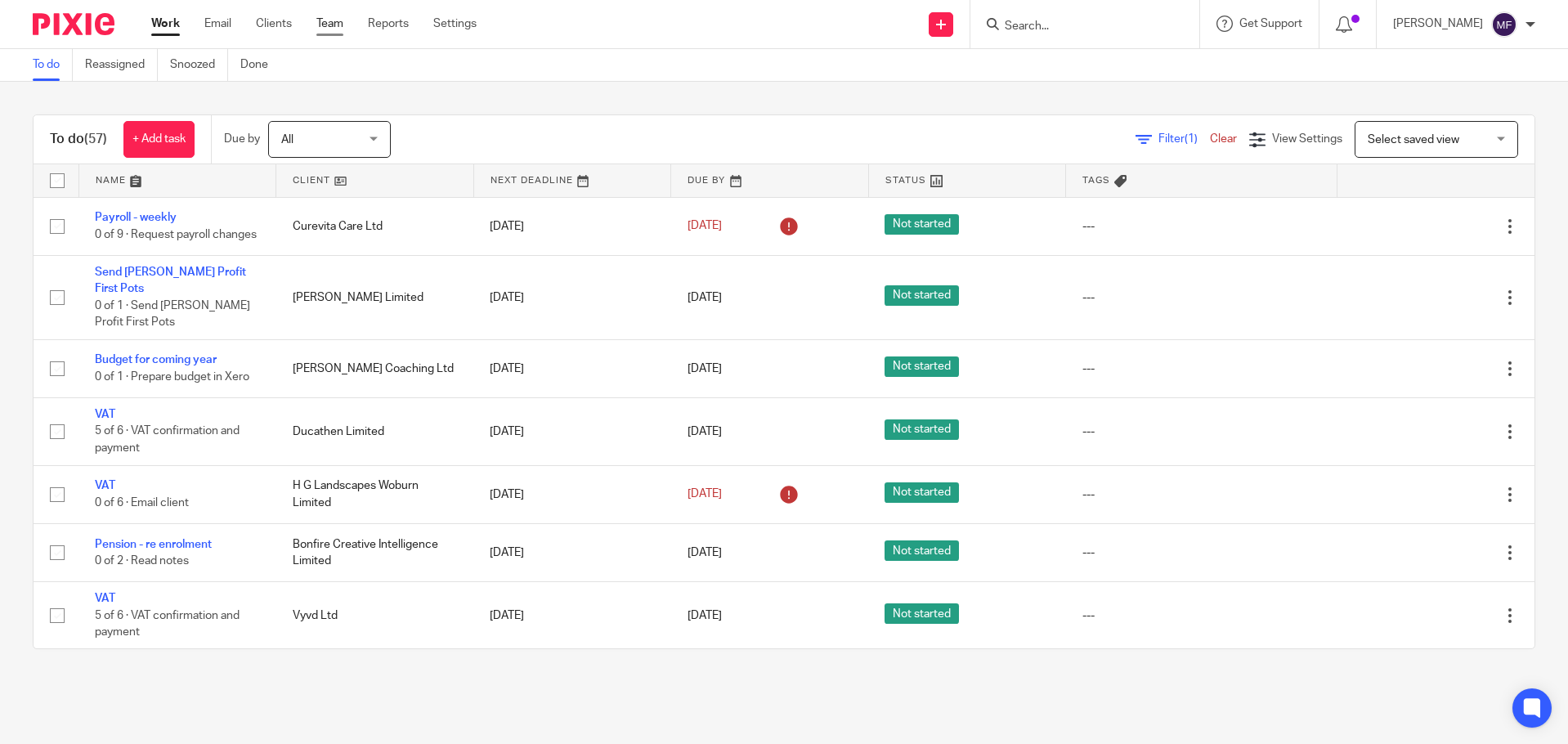
click at [325, 28] on link "Team" at bounding box center [329, 24] width 27 height 17
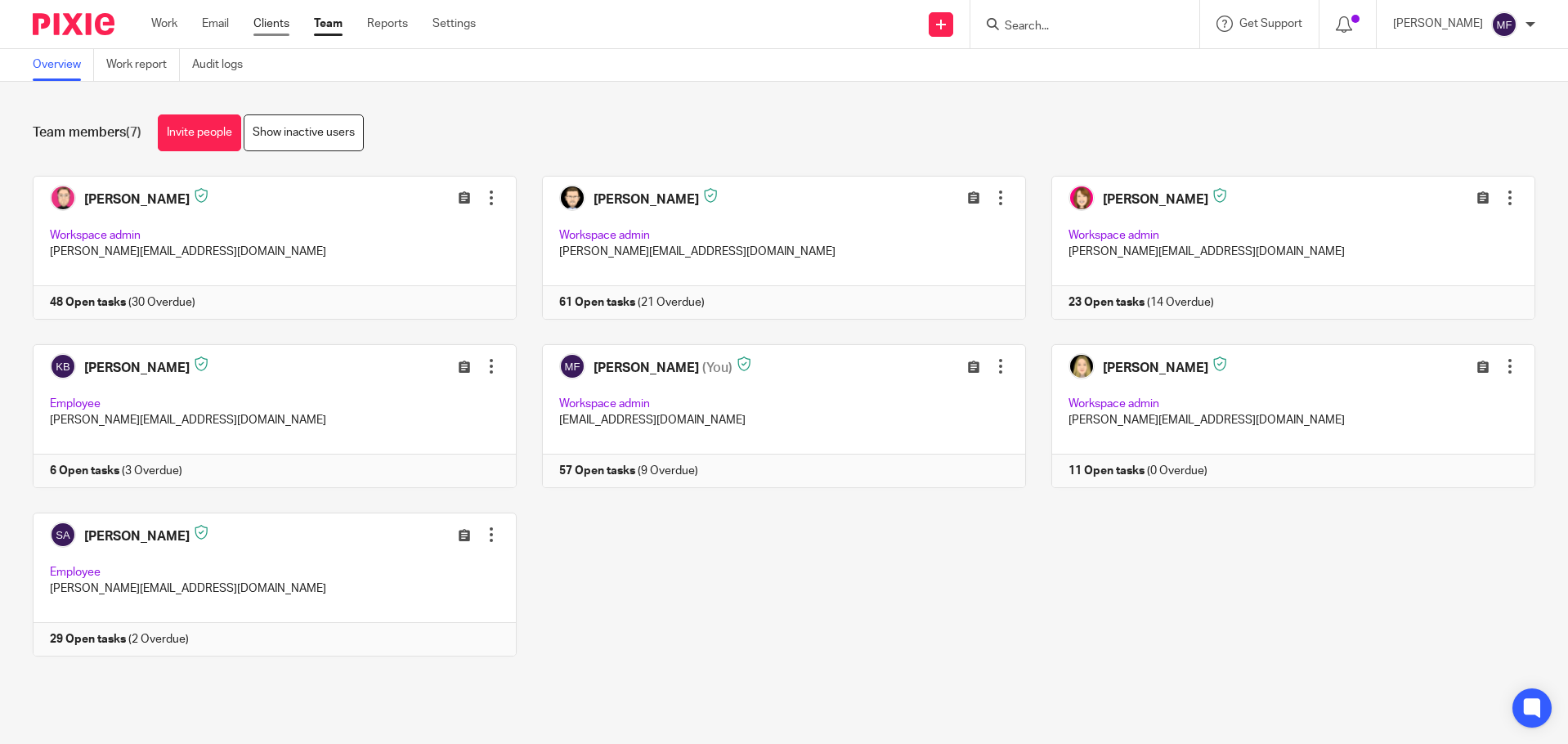
click at [281, 16] on link "Clients" at bounding box center [271, 24] width 36 height 17
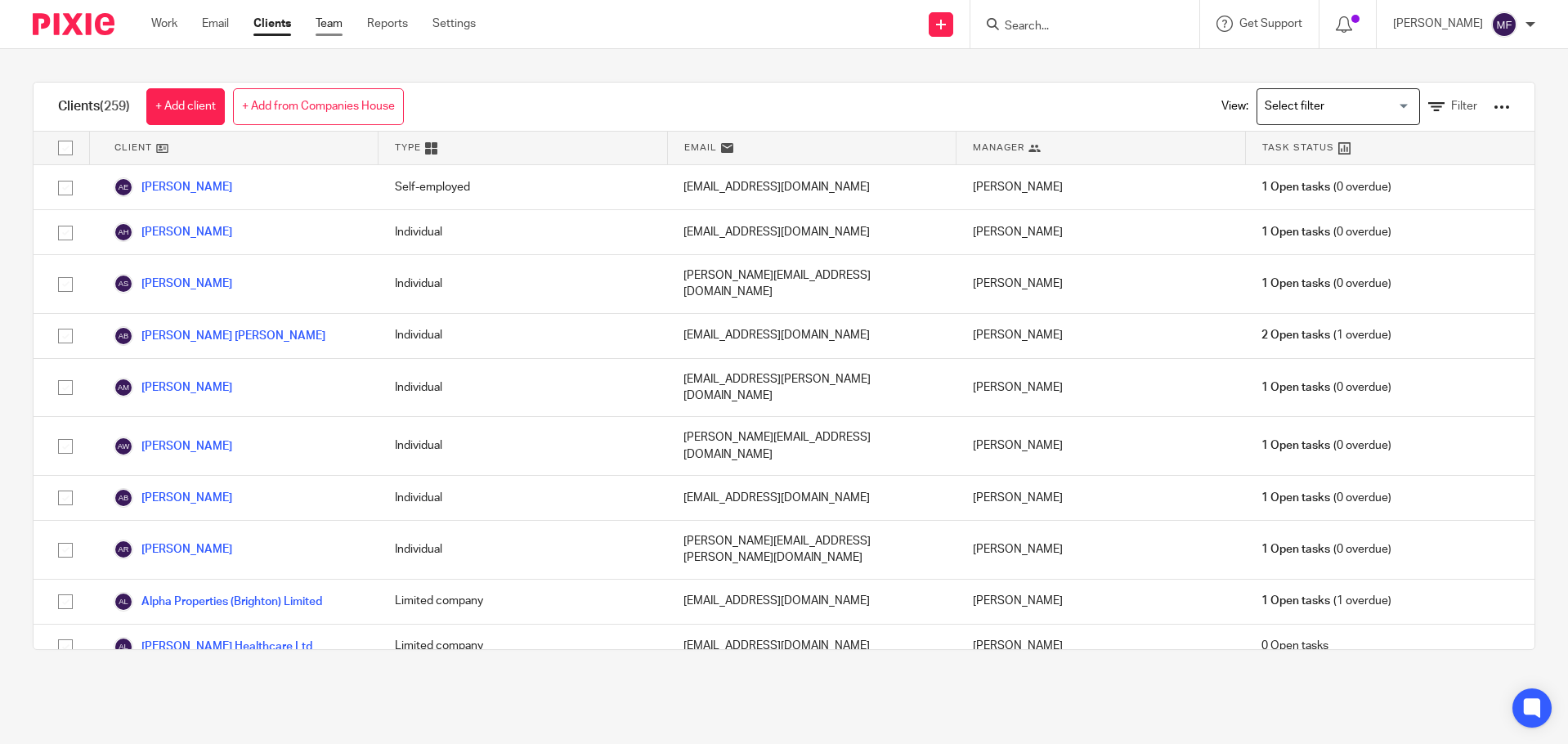
click at [343, 18] on link "Team" at bounding box center [329, 24] width 27 height 17
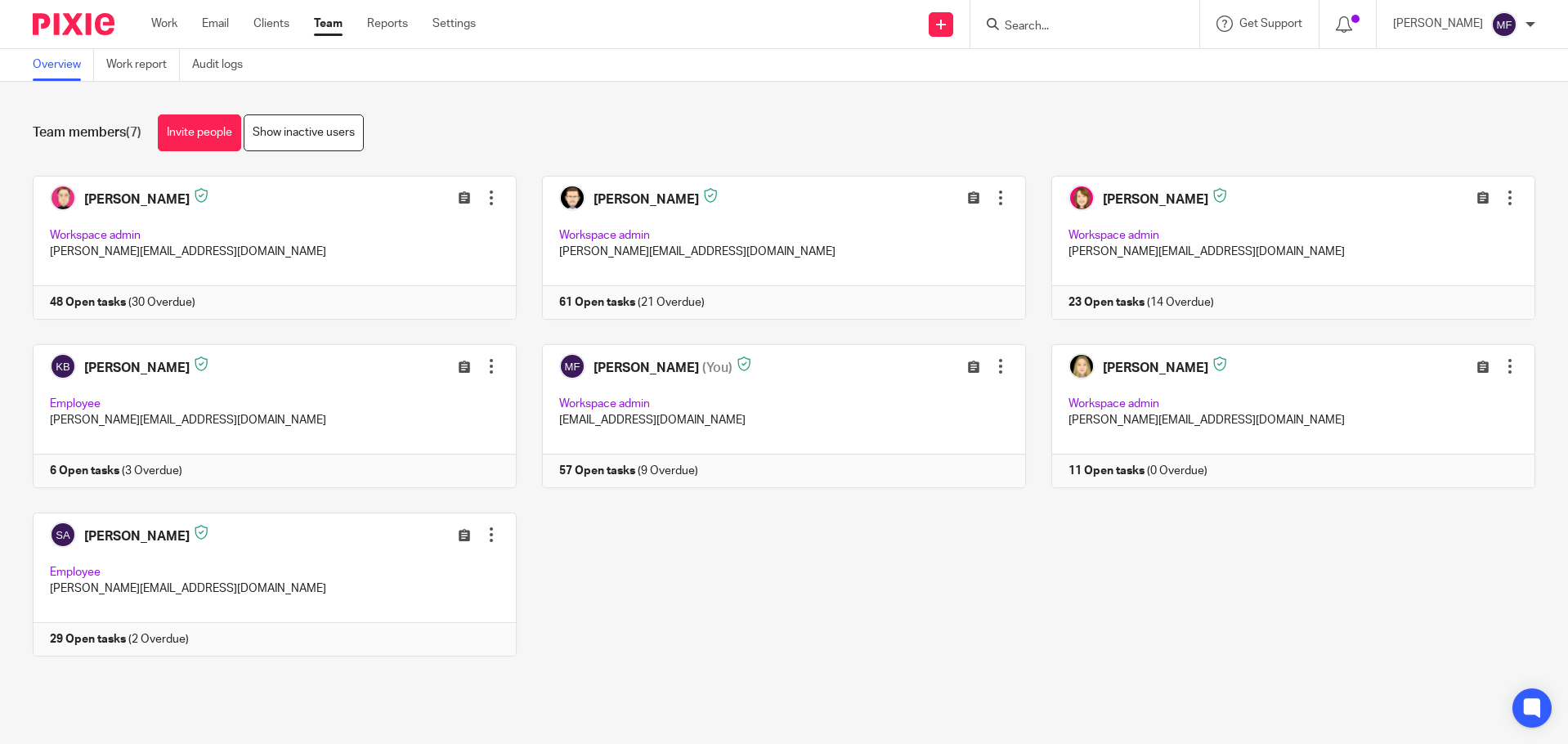
click at [1054, 19] on input "Search" at bounding box center [1076, 26] width 147 height 15
type input "#"
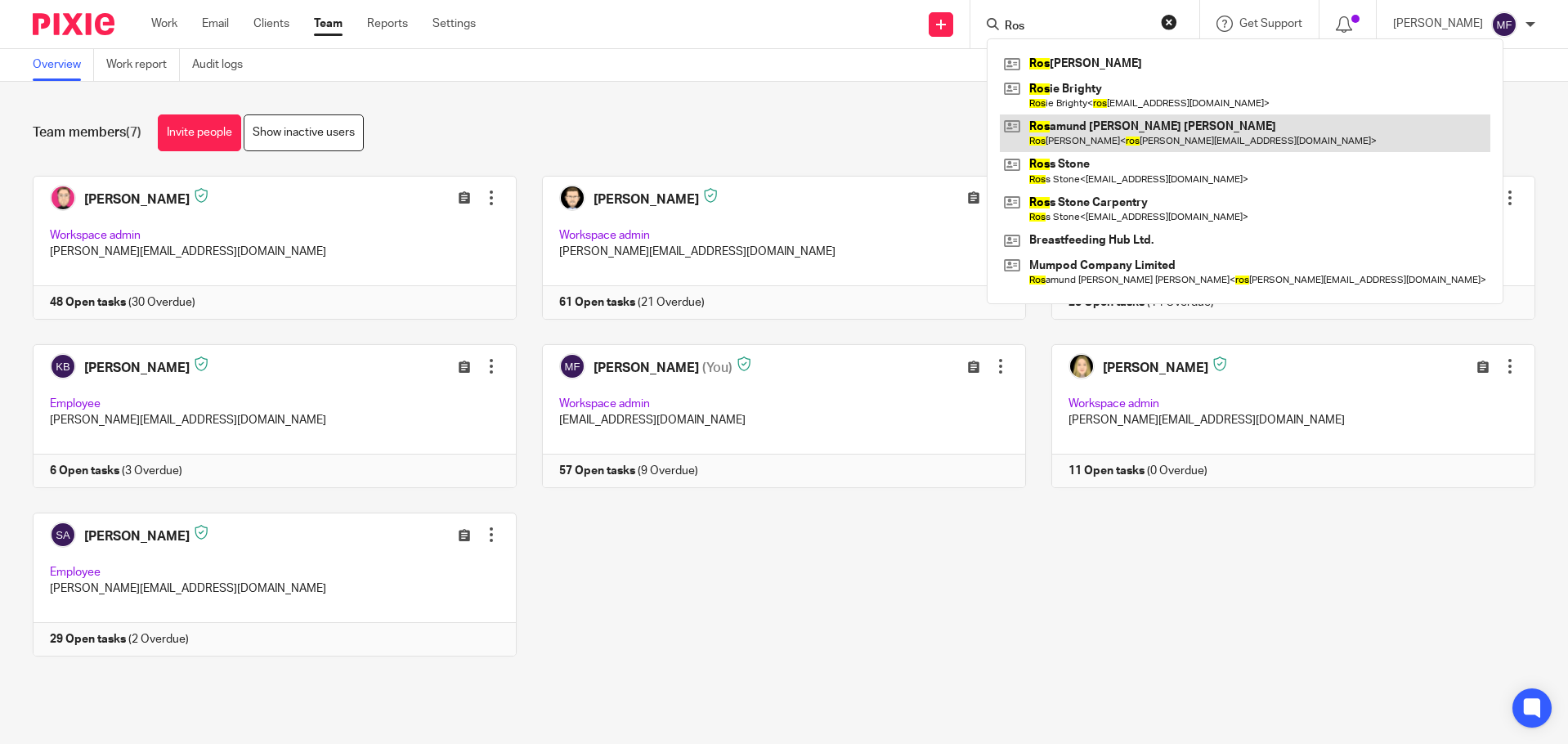
type input "Ros"
click at [1180, 138] on link at bounding box center [1245, 133] width 491 height 38
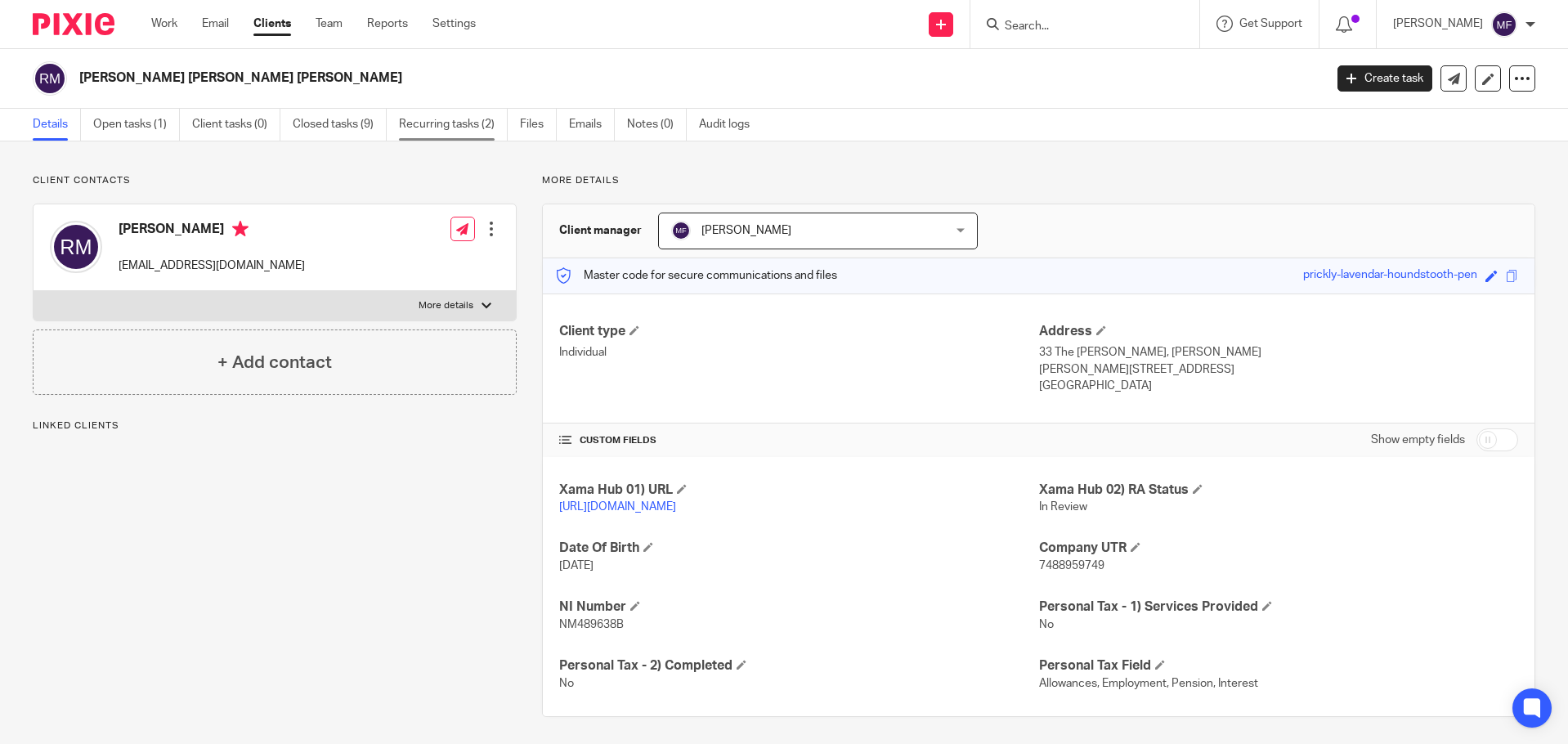
click at [403, 115] on link "Recurring tasks (2)" at bounding box center [453, 124] width 108 height 32
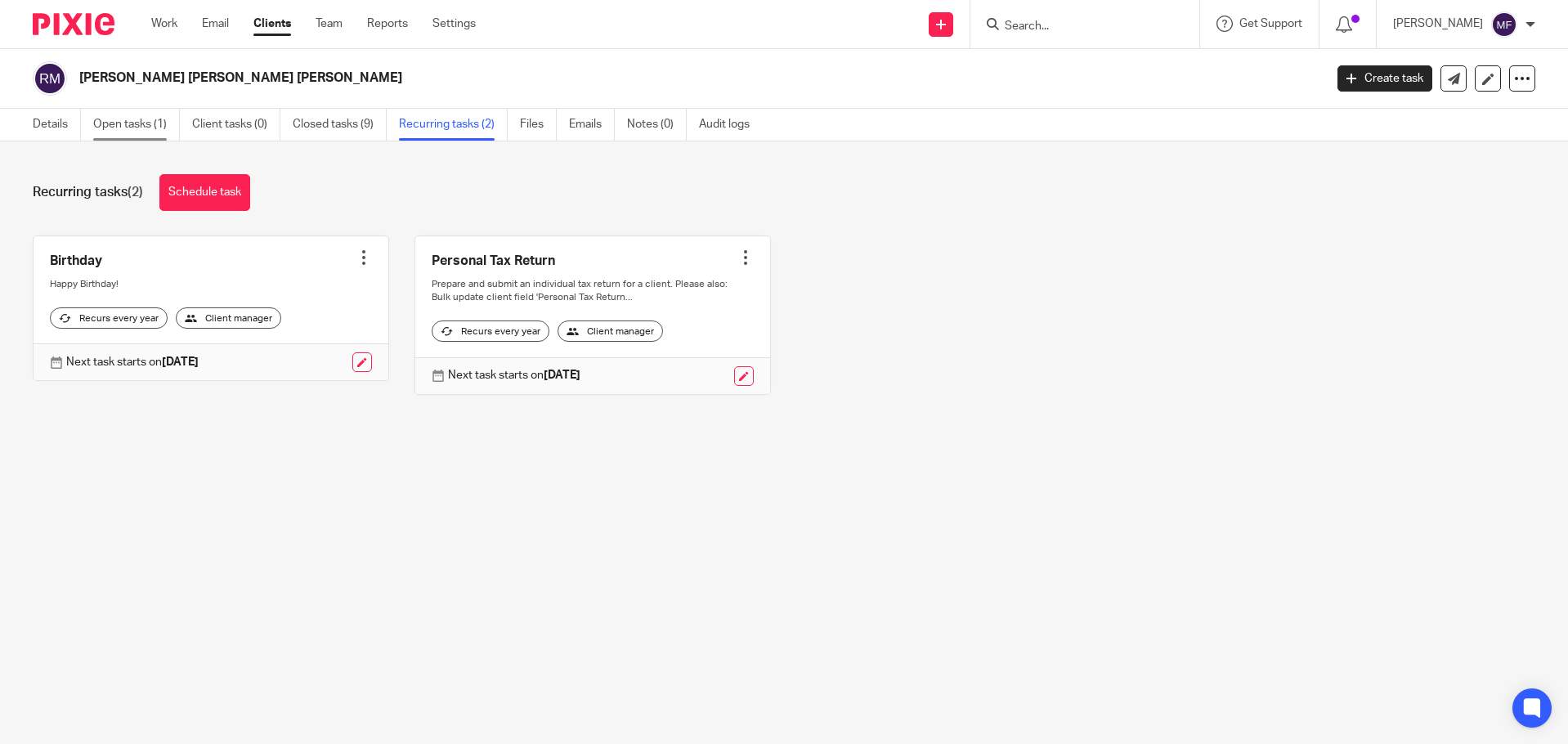
click at [152, 120] on link "Open tasks (1)" at bounding box center [137, 124] width 86 height 32
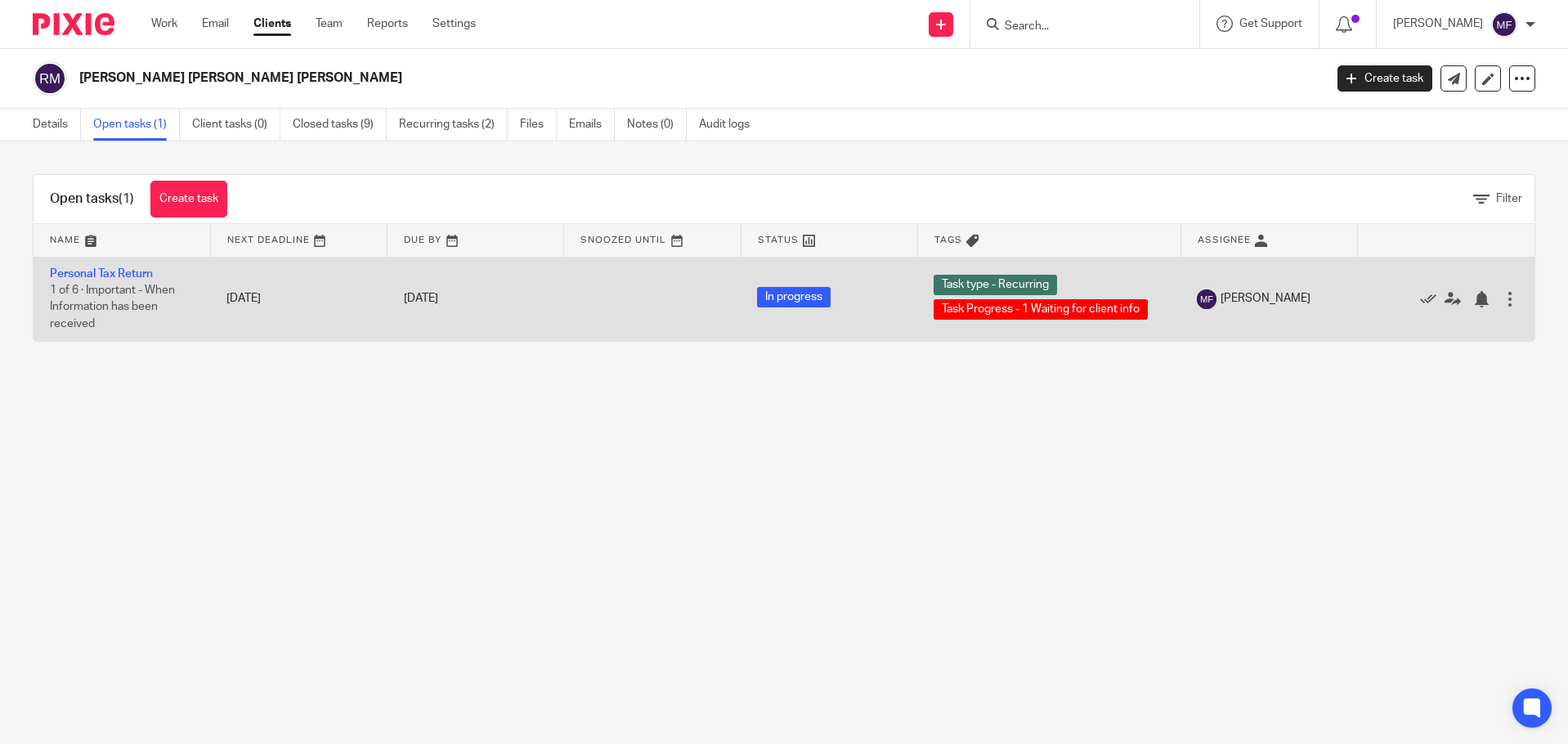
click at [1394, 296] on div at bounding box center [1438, 298] width 128 height 17
click at [1420, 296] on icon at bounding box center [1428, 298] width 17 height 17
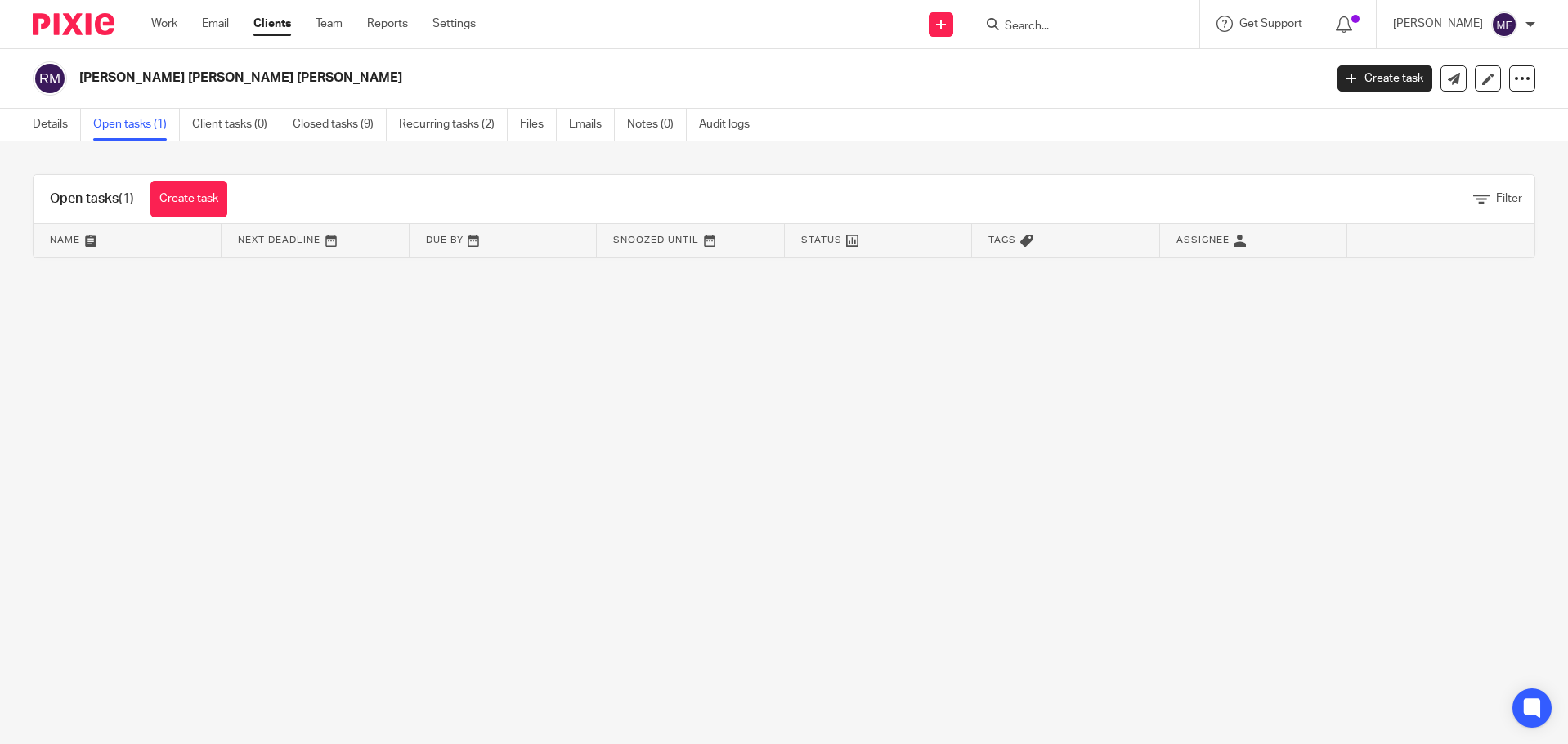
click at [96, 21] on img at bounding box center [73, 24] width 82 height 22
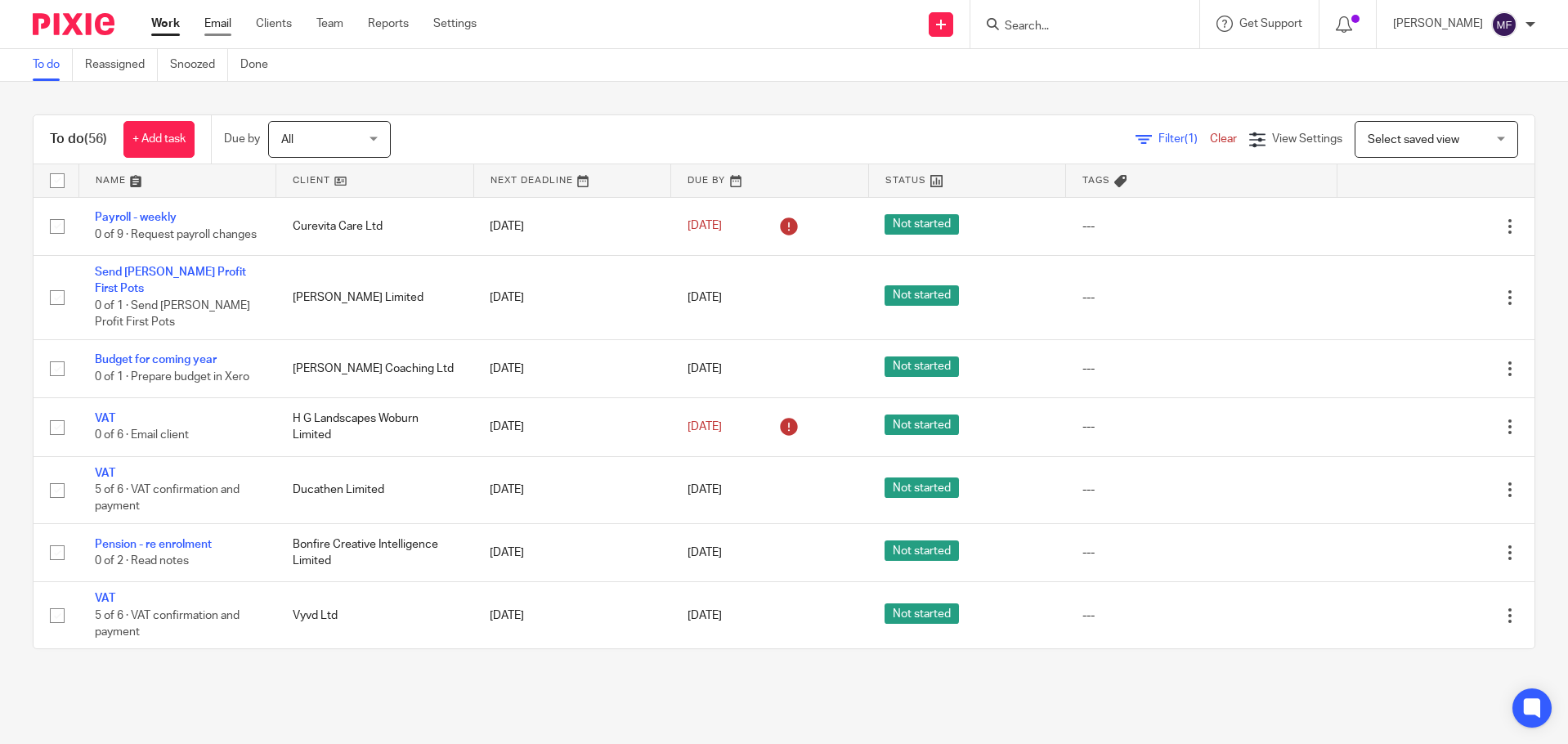
click at [218, 26] on link "Email" at bounding box center [218, 24] width 27 height 17
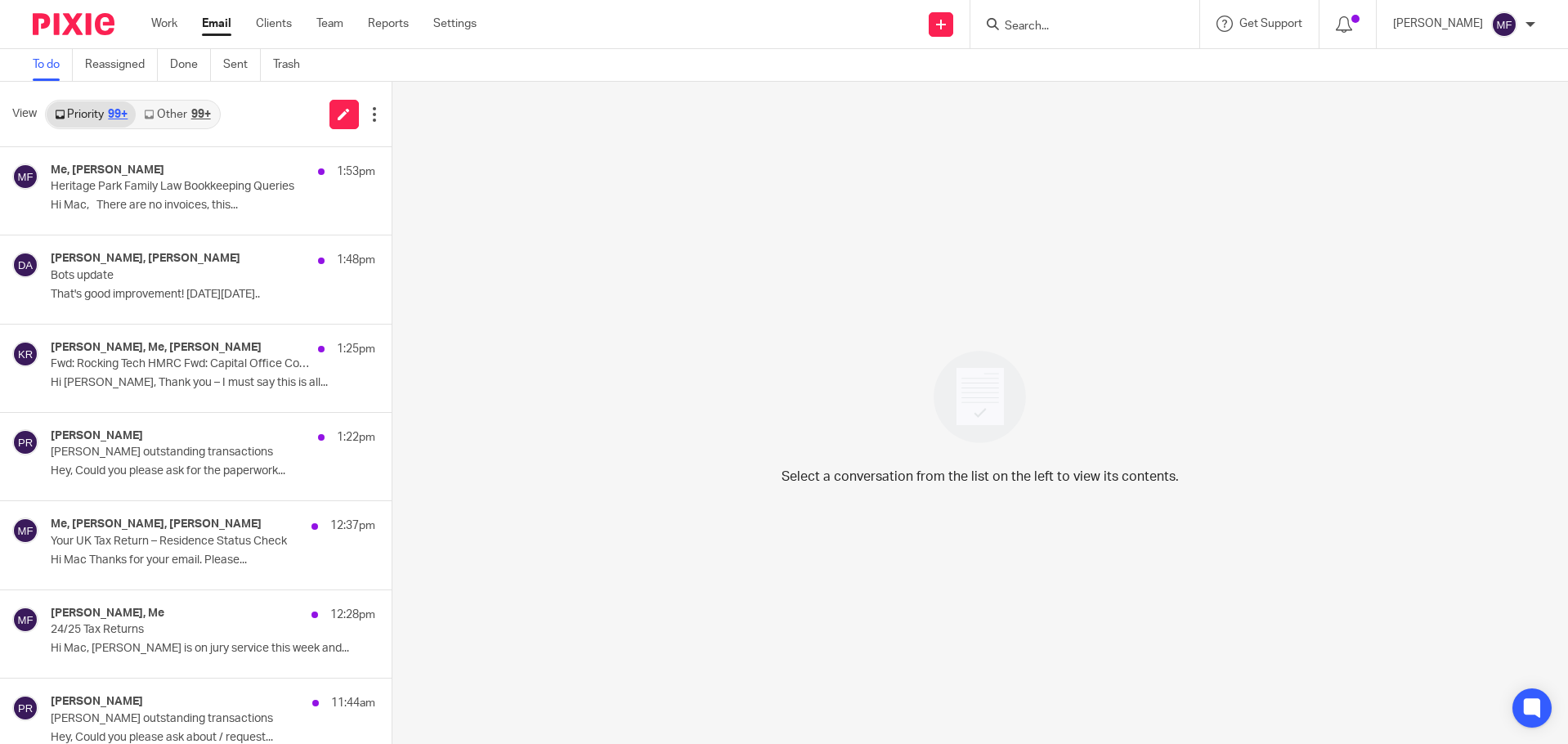
click at [185, 28] on ul "Work Email Clients Team Reports Settings" at bounding box center [326, 24] width 350 height 17
click at [154, 28] on link "Work" at bounding box center [165, 24] width 26 height 17
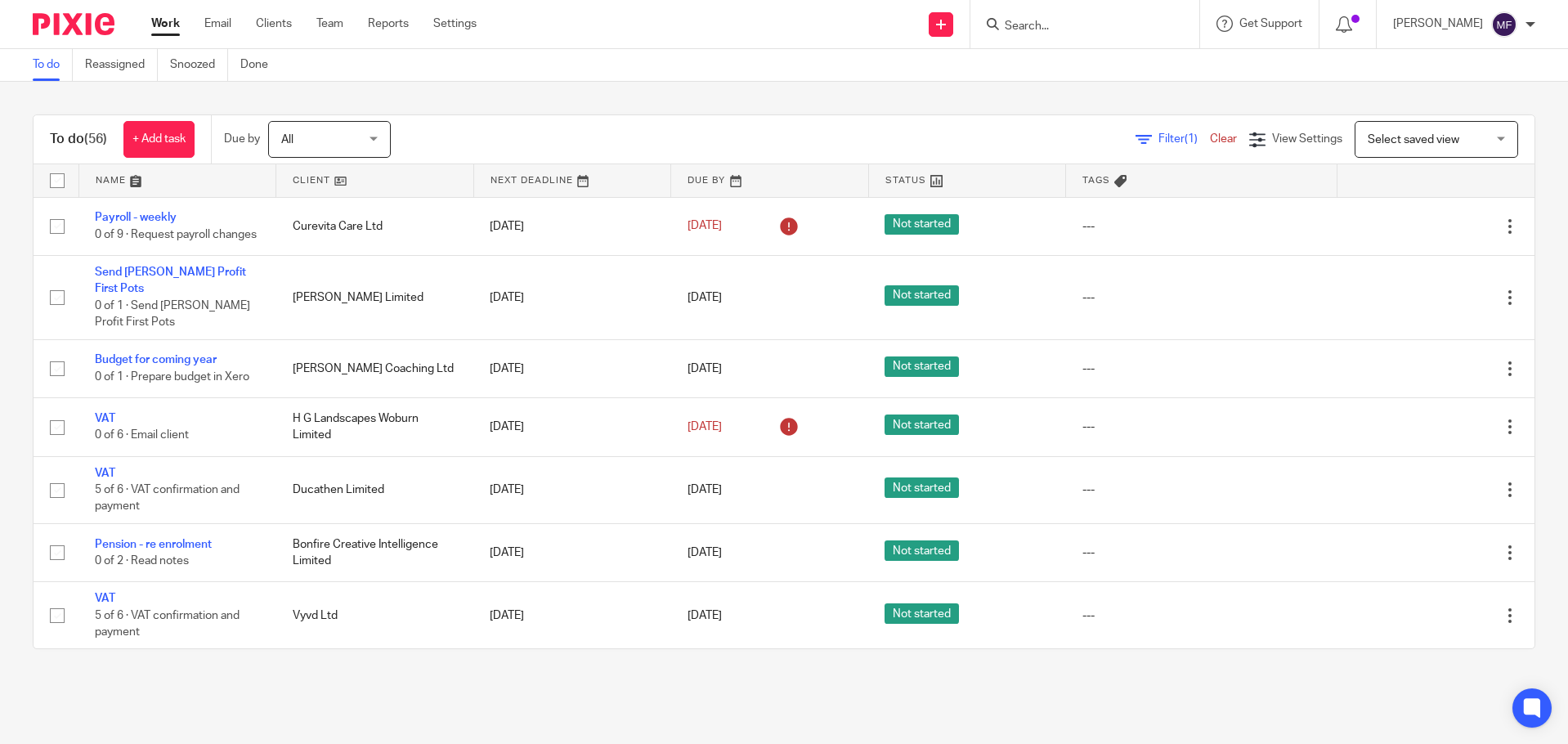
click at [1036, 26] on input "Search" at bounding box center [1076, 26] width 147 height 15
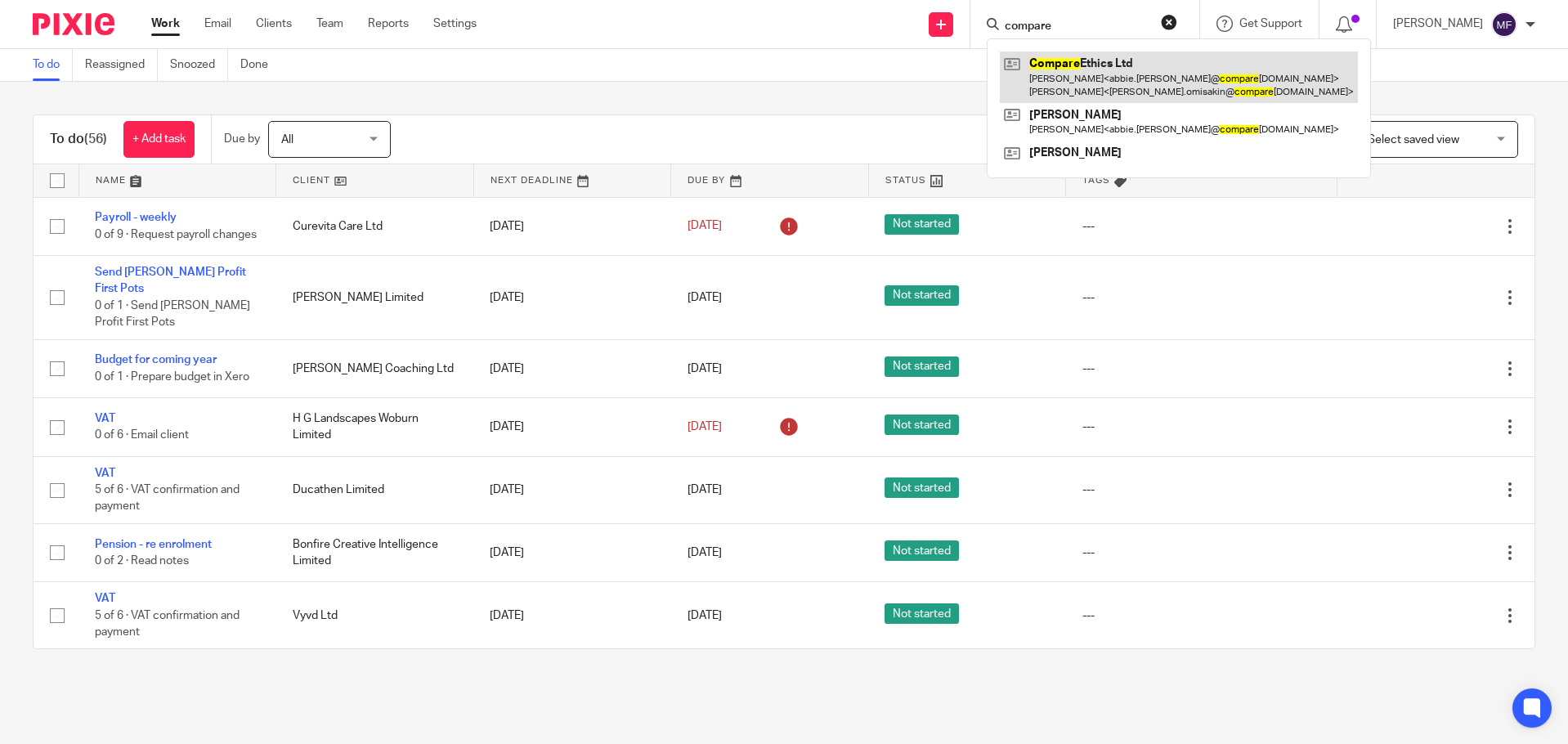
type input "compare"
click at [1087, 70] on link at bounding box center [1179, 77] width 359 height 51
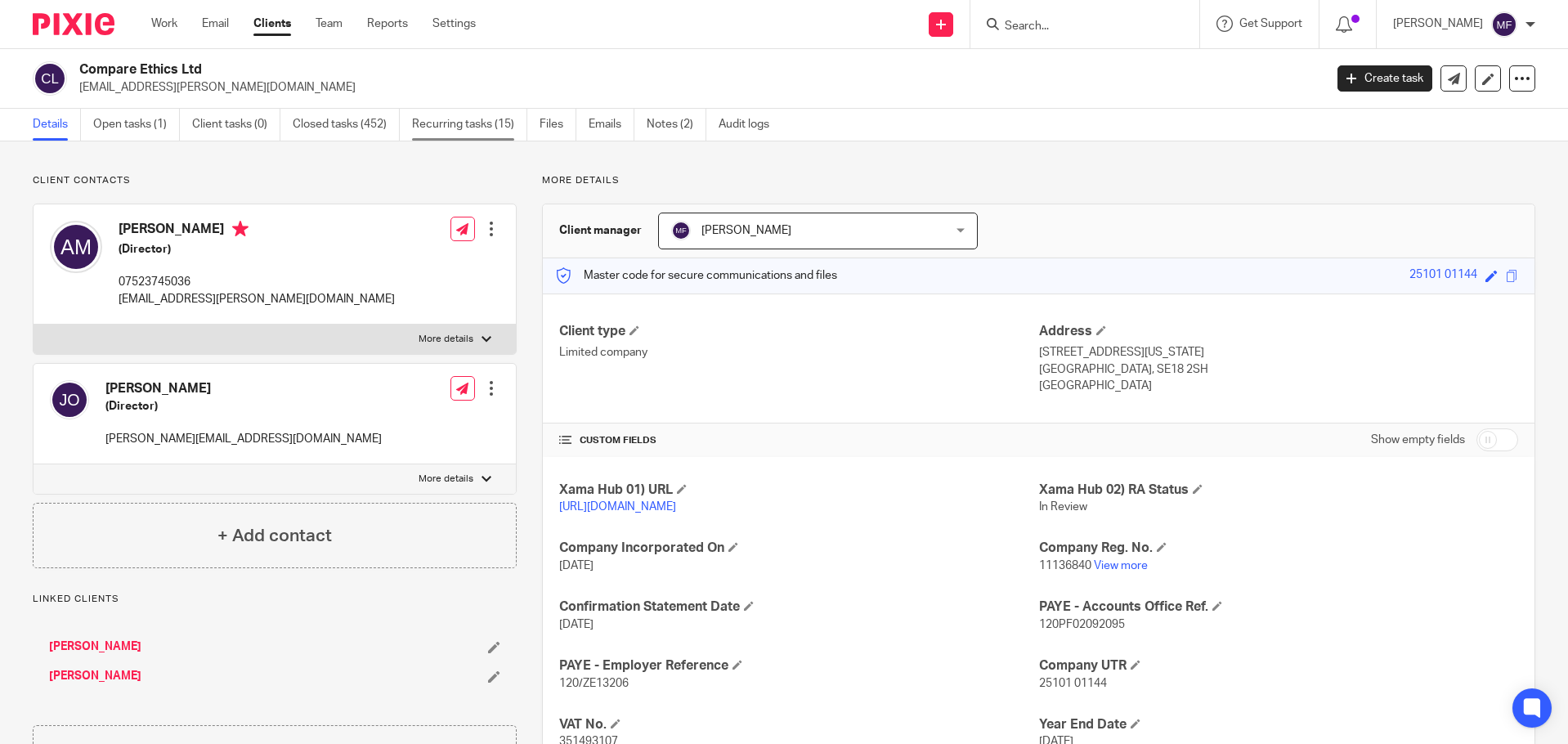
click at [433, 123] on link "Recurring tasks (15)" at bounding box center [470, 124] width 115 height 32
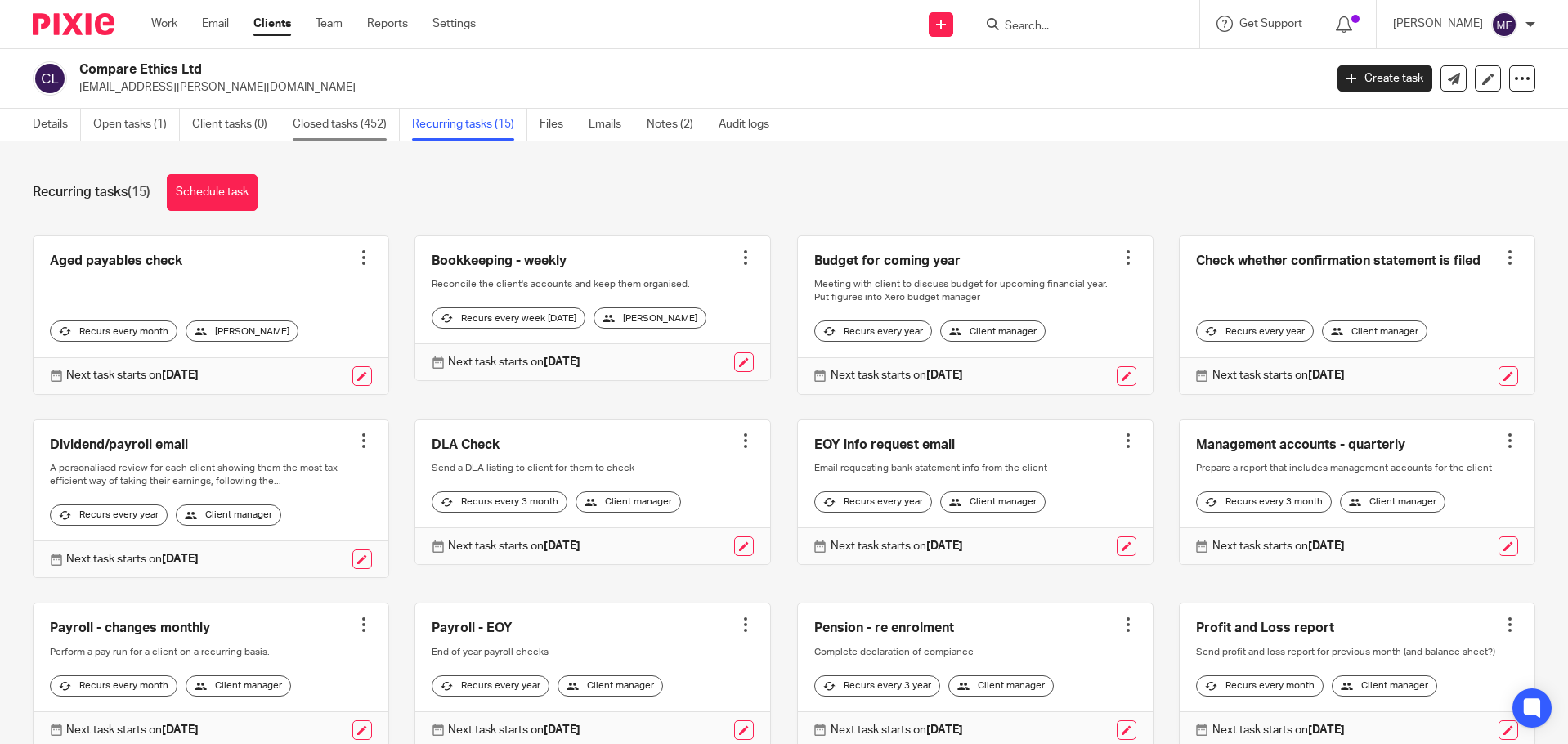
click at [311, 114] on link "Closed tasks (452)" at bounding box center [346, 124] width 107 height 32
click at [368, 118] on link "Closed tasks (452)" at bounding box center [346, 124] width 107 height 32
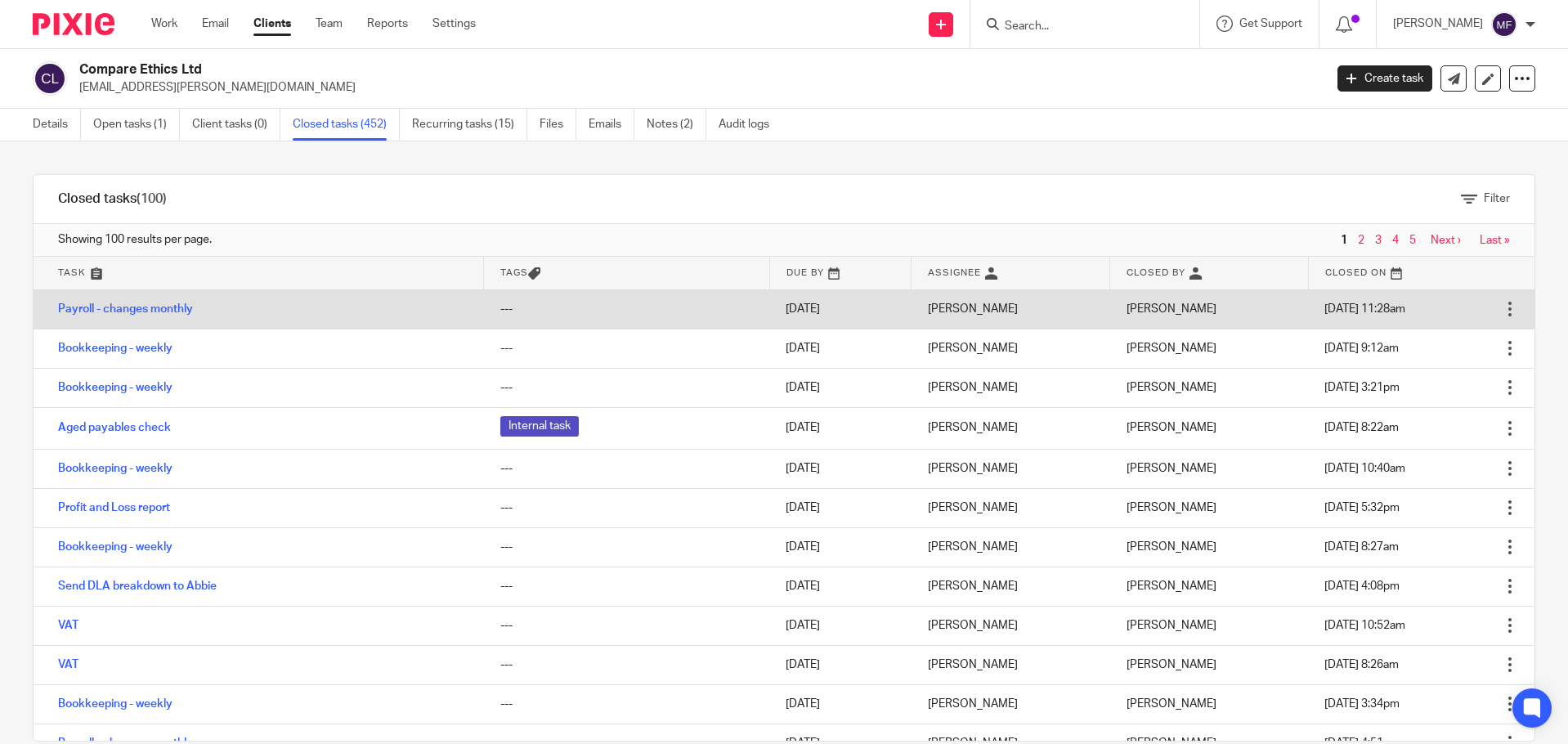
click at [1502, 307] on div at bounding box center [1510, 309] width 17 height 17
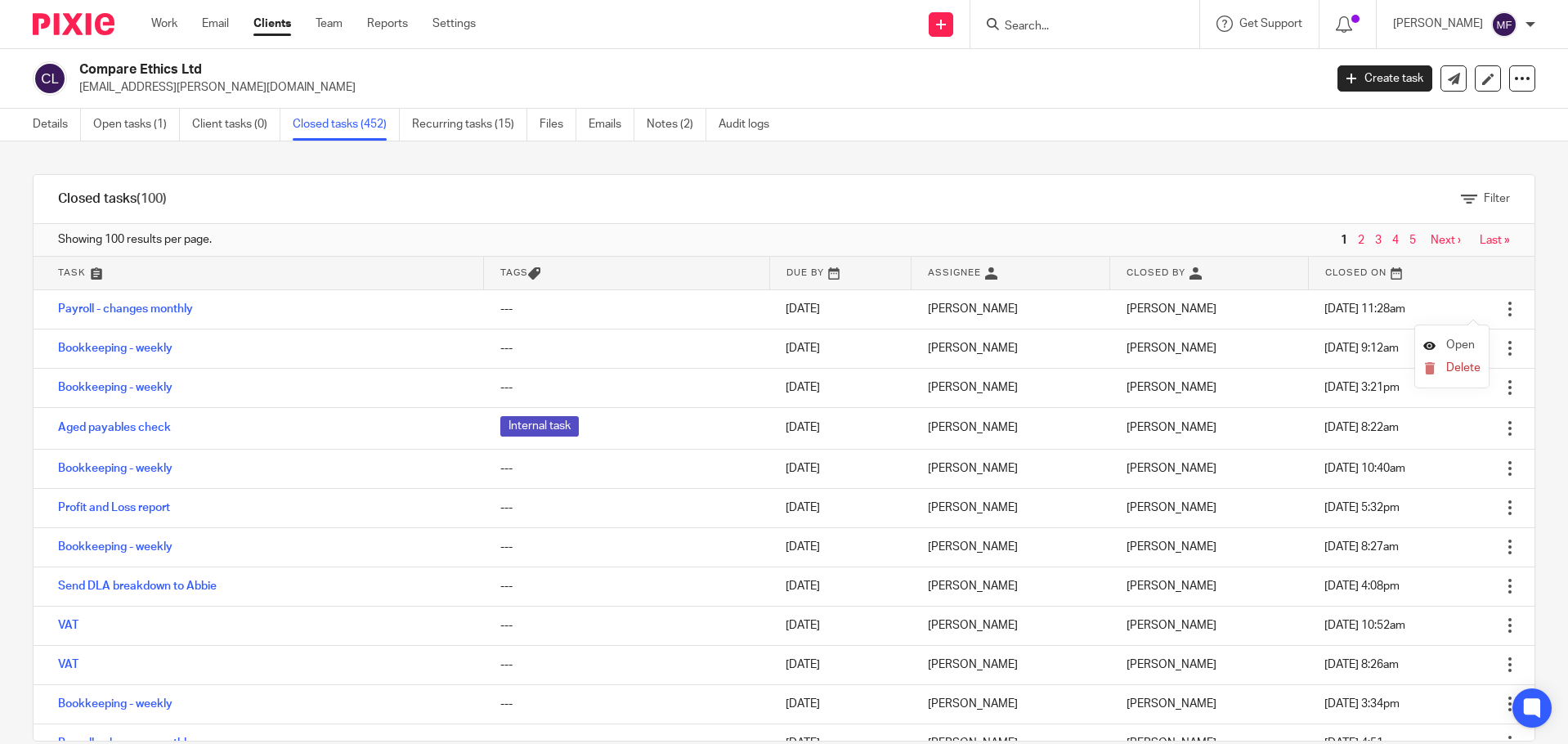
click at [1458, 348] on span "Open" at bounding box center [1461, 344] width 28 height 11
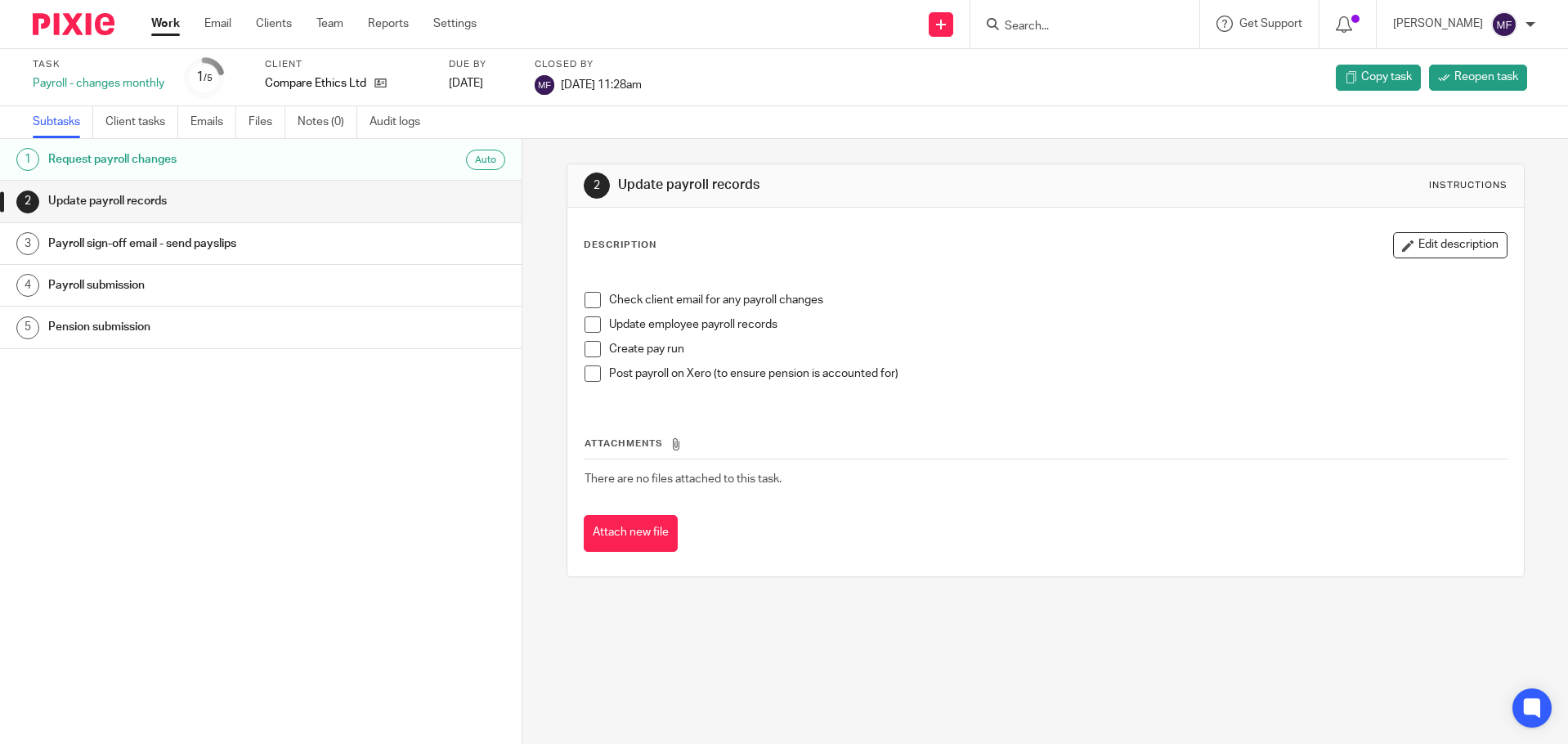
click at [204, 166] on h1 "Request payroll changes" at bounding box center [201, 159] width 305 height 25
